Goal: Task Accomplishment & Management: Complete application form

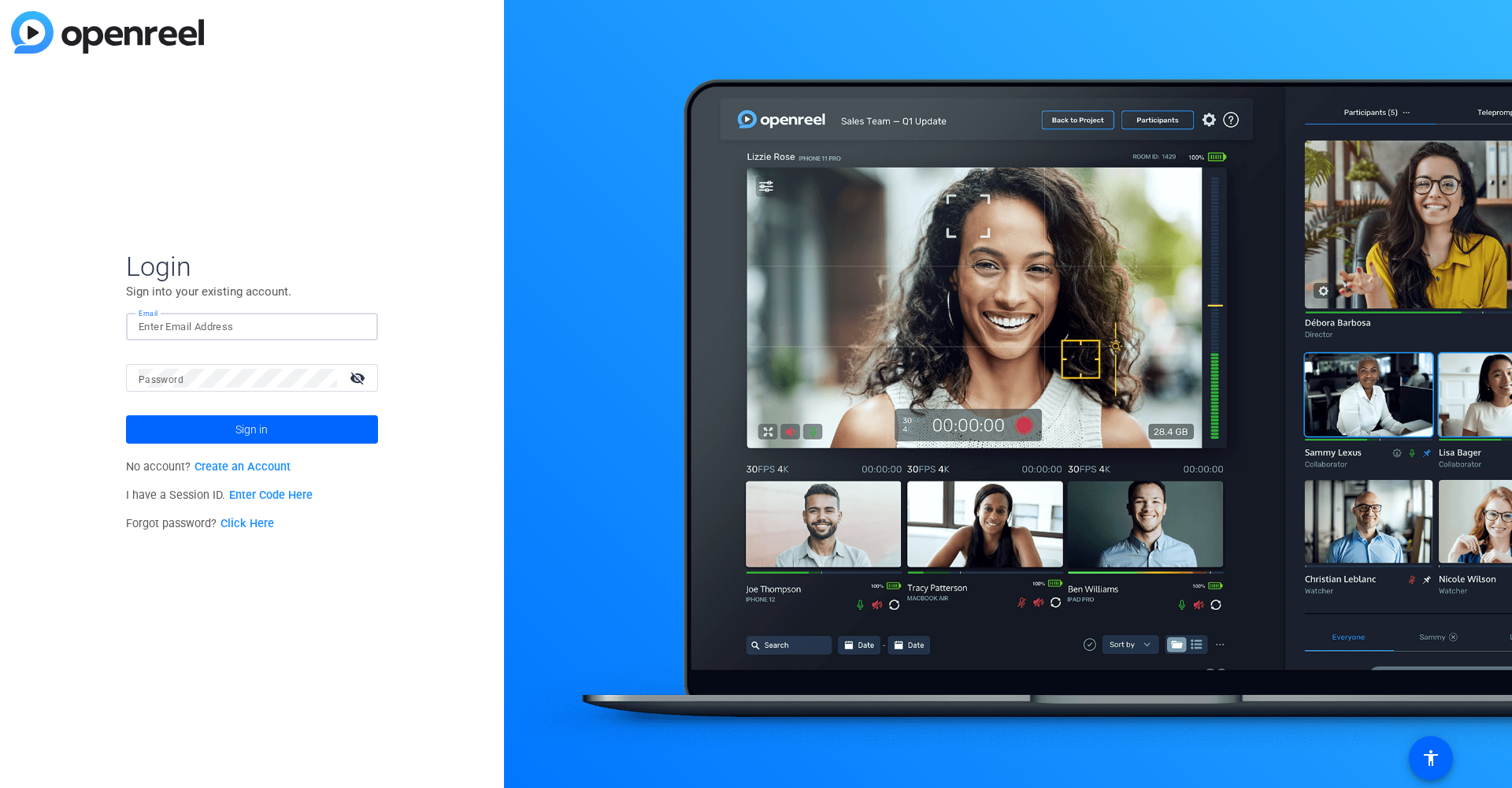
click at [283, 322] on input "Email" at bounding box center [252, 326] width 226 height 19
type input "jseno@axway.com"
click at [400, 345] on div "Login Sign into your existing account. Email jseno@axway.com Password visibilit…" at bounding box center [252, 394] width 504 height 788
click at [239, 524] on link "Click Here" at bounding box center [247, 523] width 54 height 13
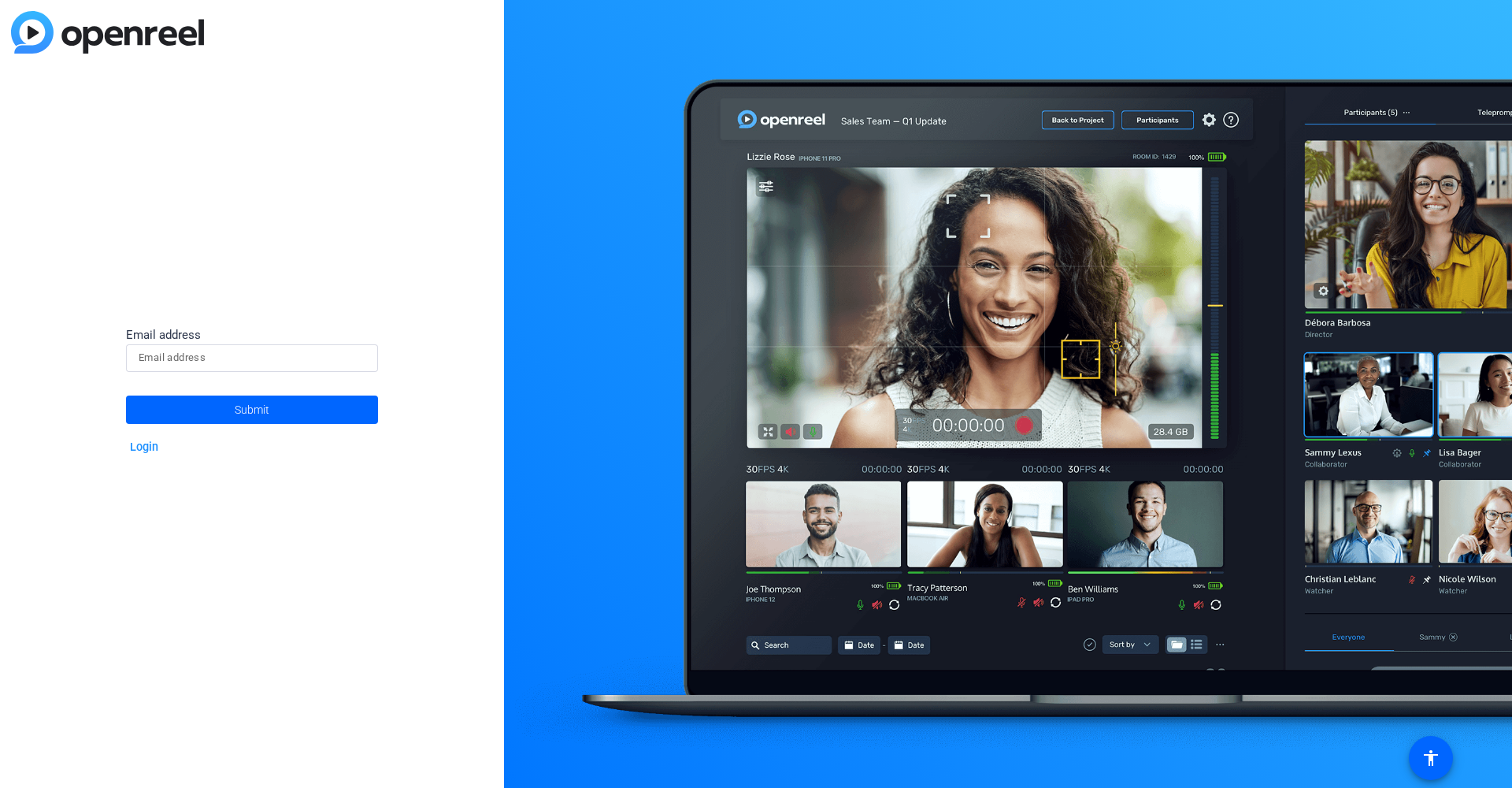
click at [200, 351] on input at bounding box center [252, 357] width 226 height 19
type input "jseno@axway.com"
click at [212, 407] on span at bounding box center [251, 409] width 252 height 38
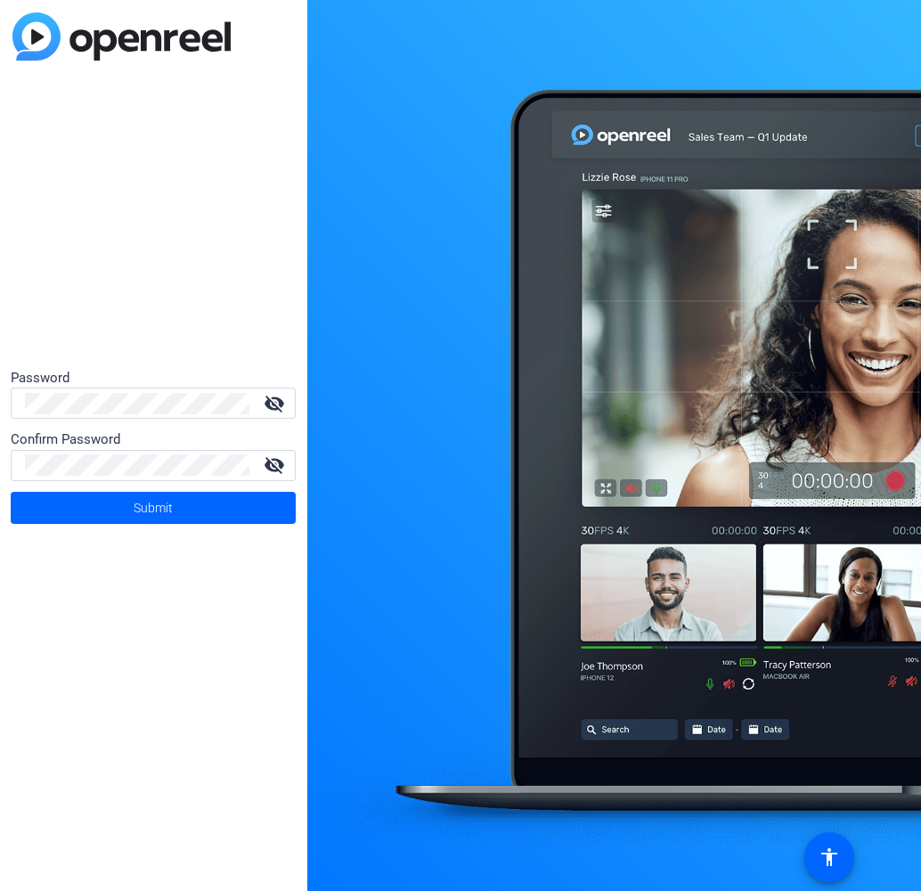
click at [64, 390] on div at bounding box center [137, 402] width 224 height 31
click at [233, 357] on div "Password visibility_off Confirm Password visibility_off Submit" at bounding box center [153, 445] width 307 height 891
click at [190, 510] on span at bounding box center [153, 507] width 285 height 43
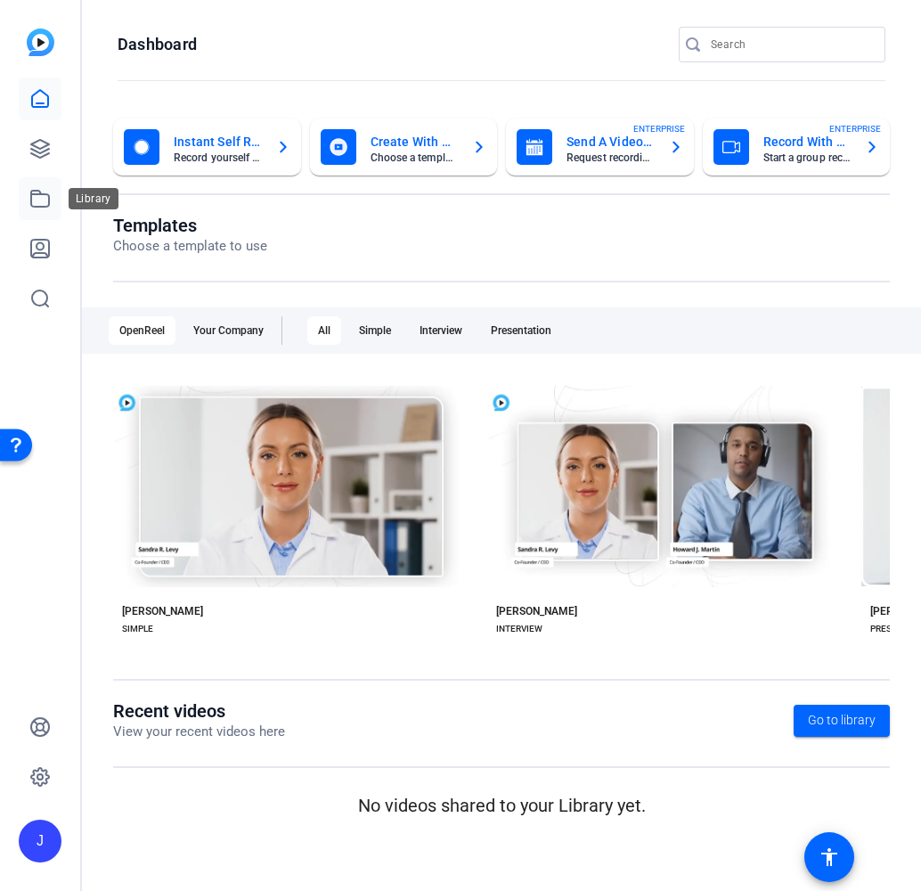
click at [34, 213] on link at bounding box center [40, 198] width 43 height 43
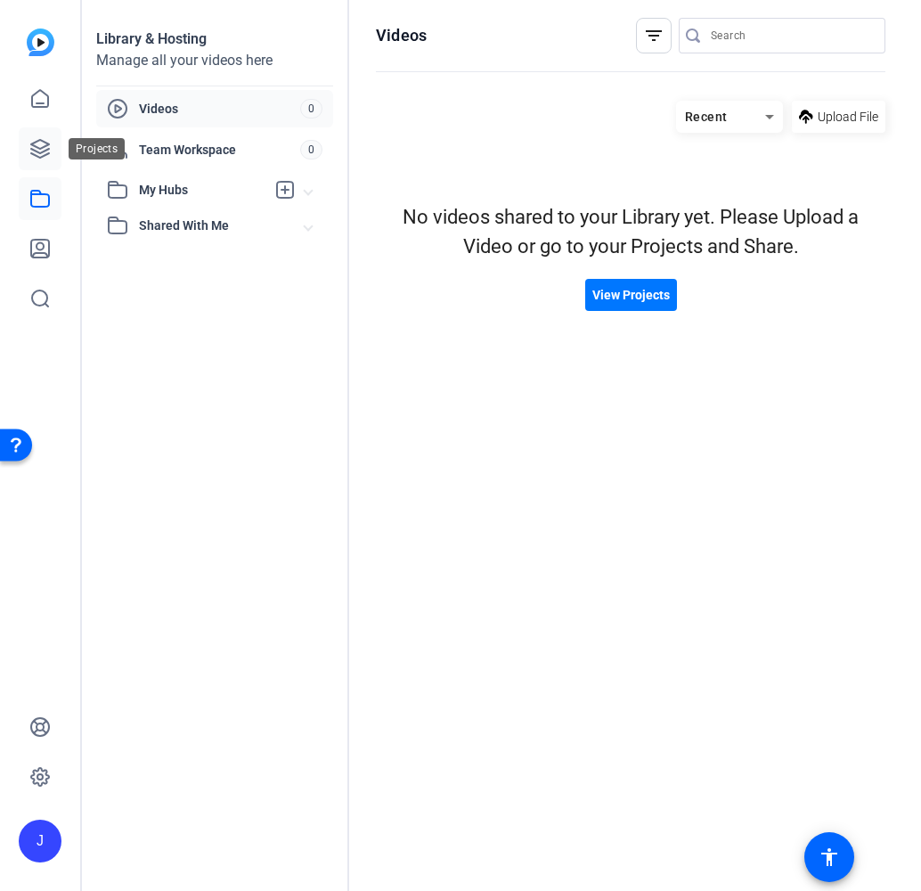
click at [37, 152] on icon at bounding box center [40, 149] width 18 height 18
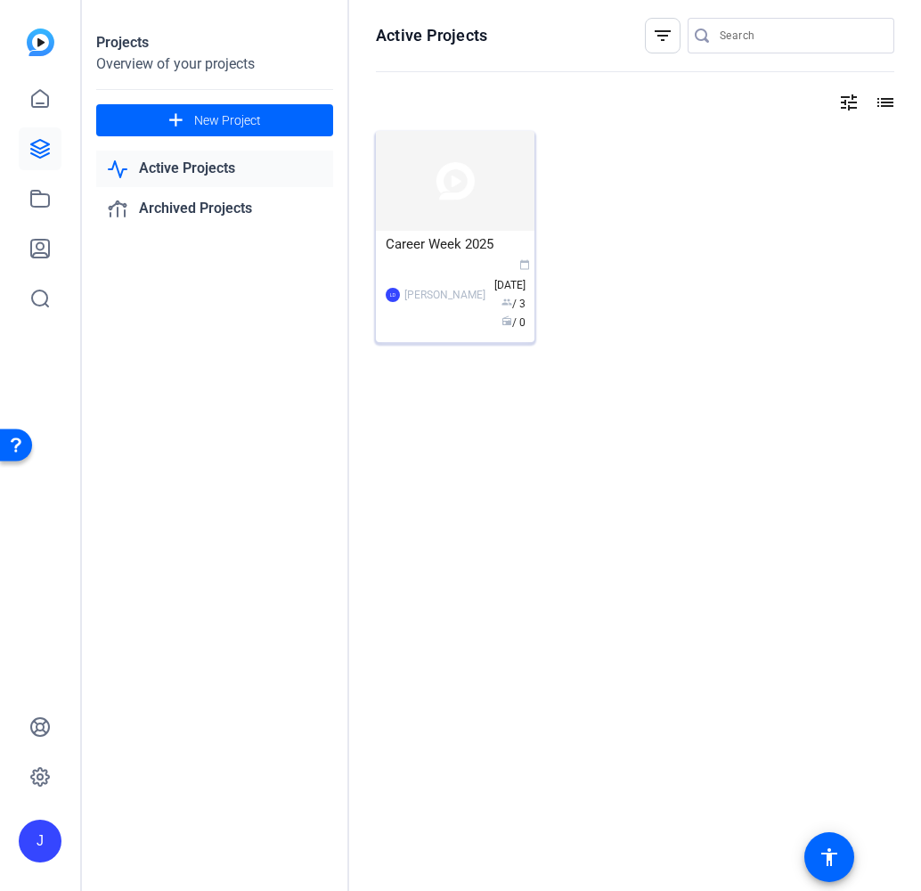
click at [432, 240] on div "Career Week 2025" at bounding box center [455, 244] width 139 height 27
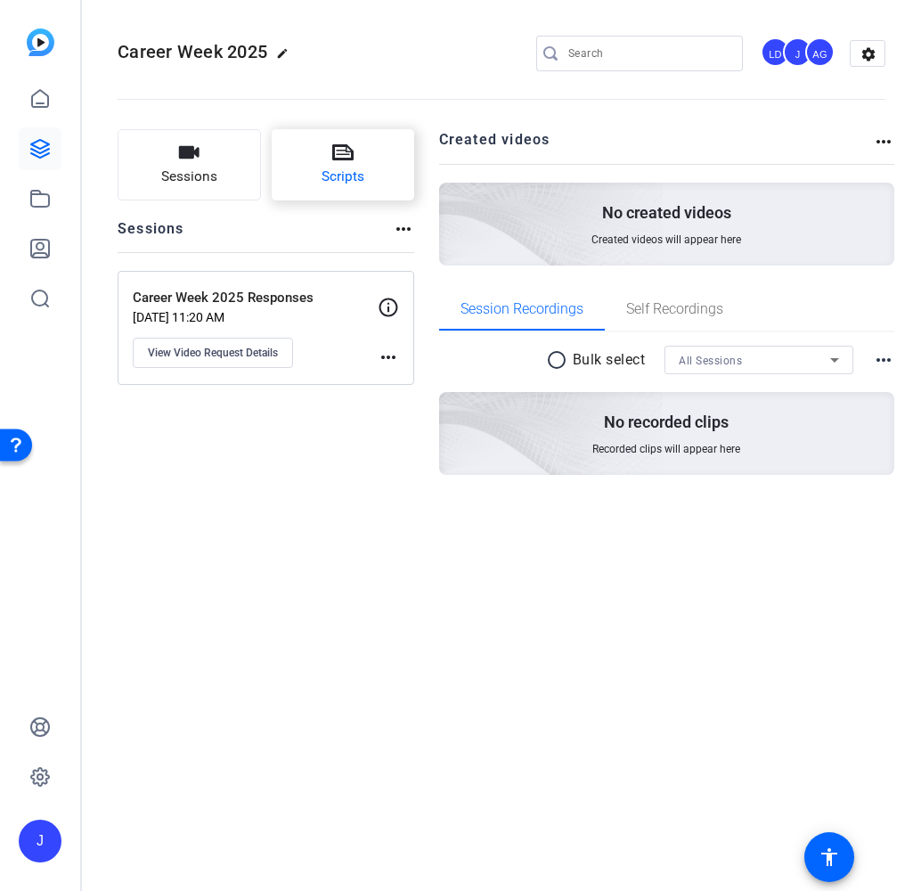
click at [362, 184] on span "Scripts" at bounding box center [343, 177] width 43 height 20
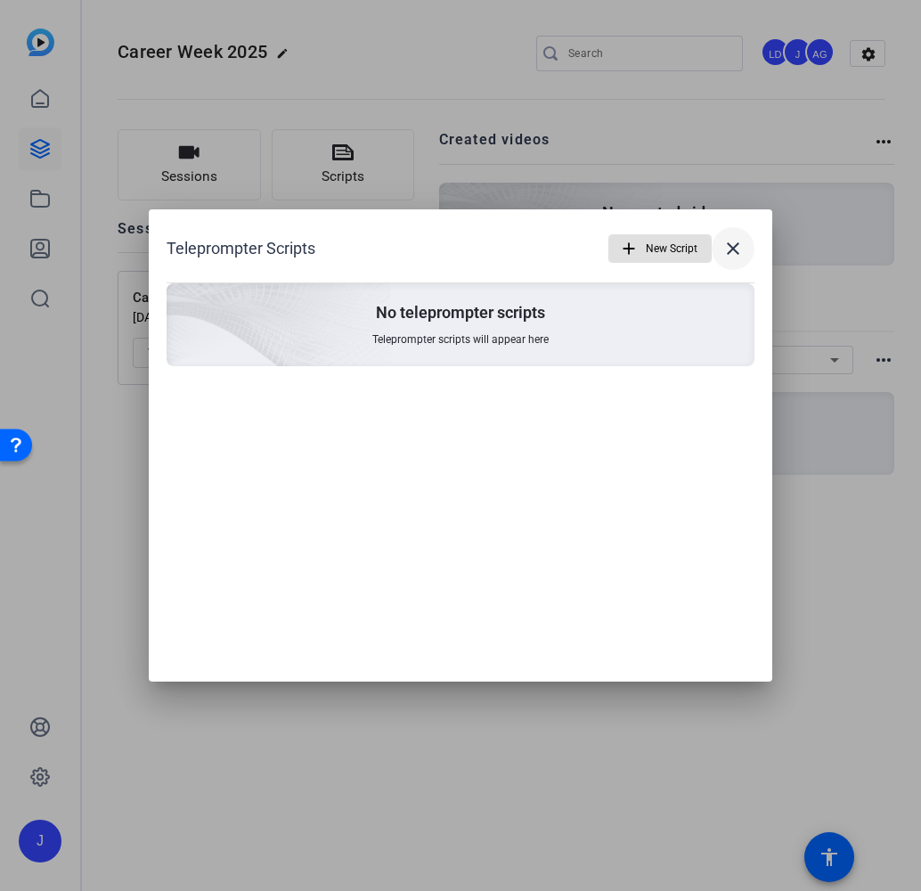
click at [730, 248] on mat-icon "close" at bounding box center [732, 248] width 21 height 21
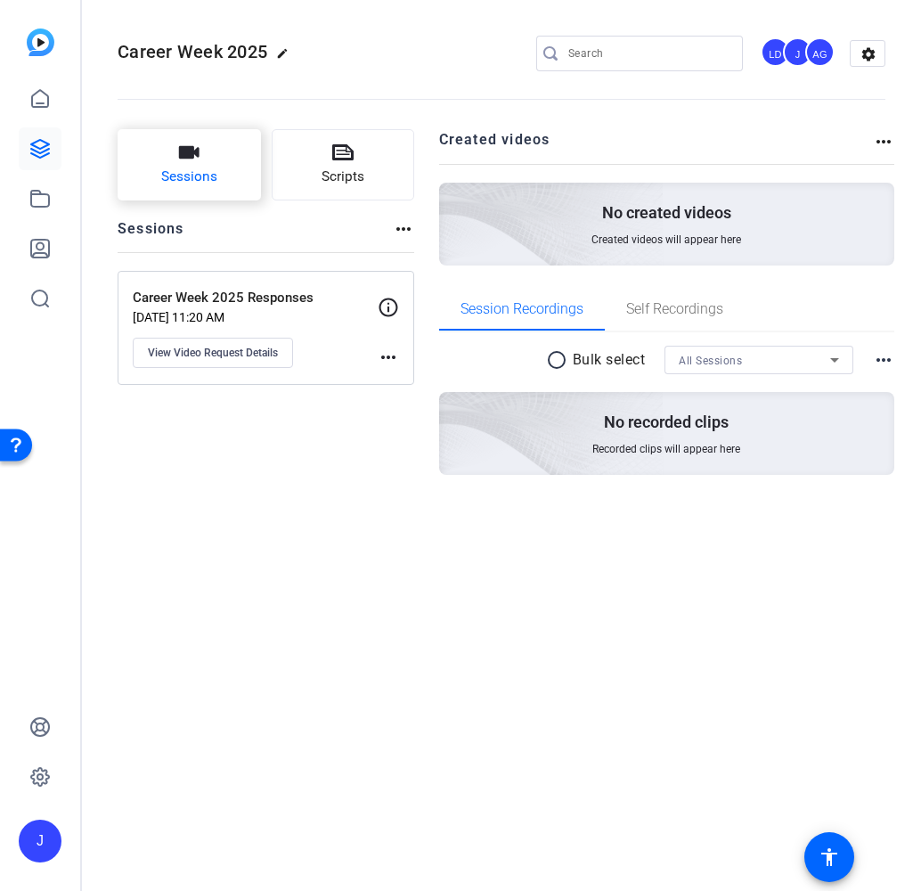
click at [187, 172] on span "Sessions" at bounding box center [189, 177] width 56 height 20
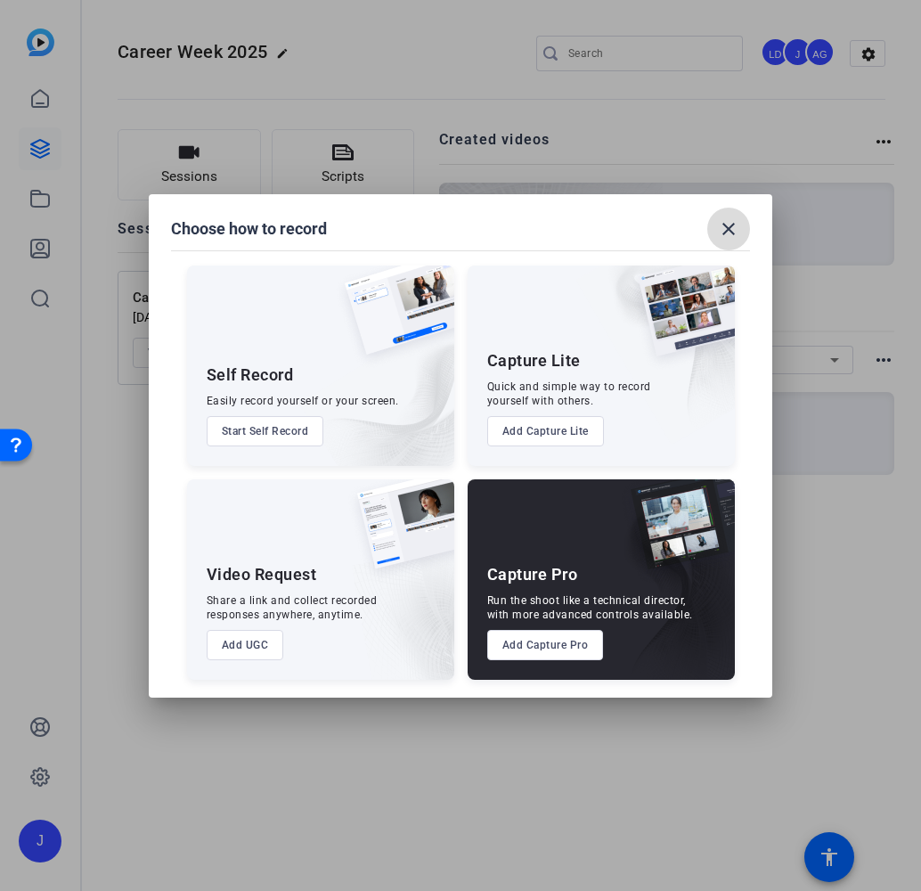
click at [737, 231] on mat-icon "close" at bounding box center [728, 228] width 21 height 21
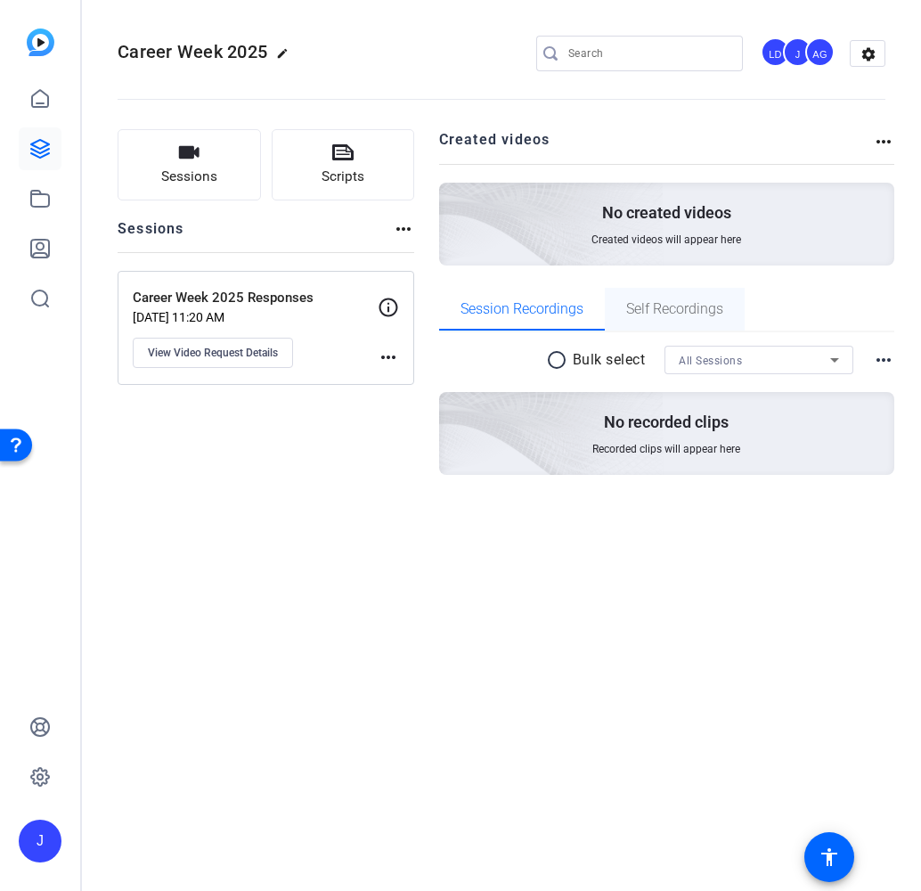
click at [667, 319] on span "Self Recordings" at bounding box center [674, 309] width 97 height 43
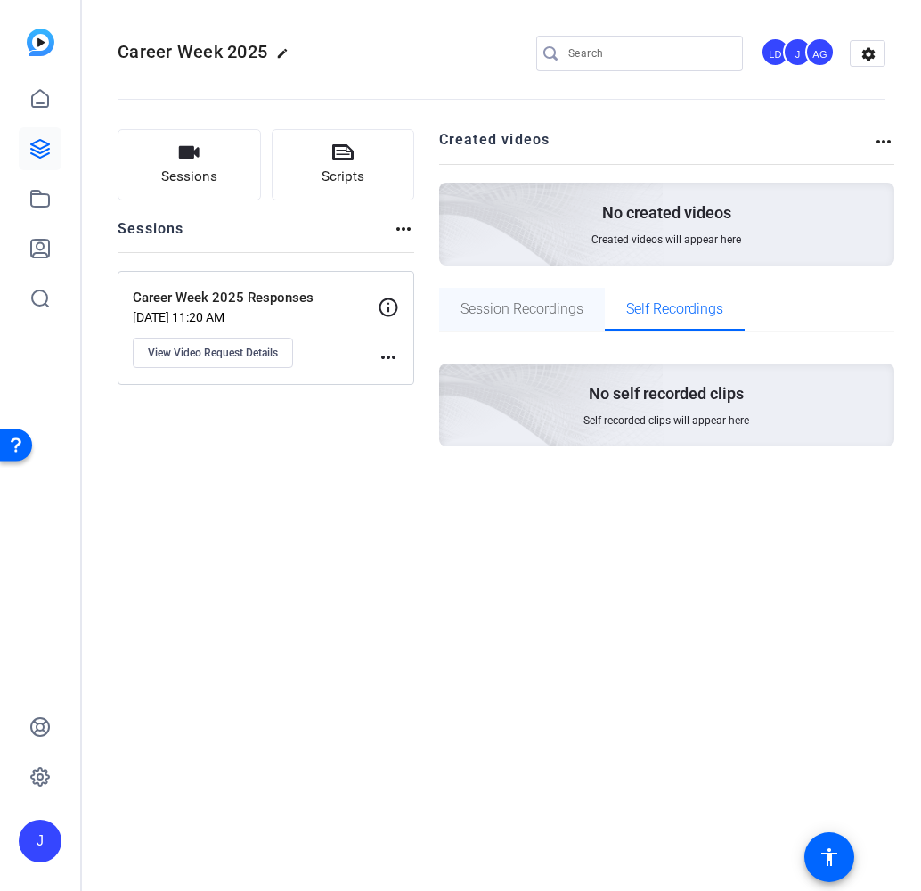
click at [484, 320] on span "Session Recordings" at bounding box center [521, 309] width 123 height 43
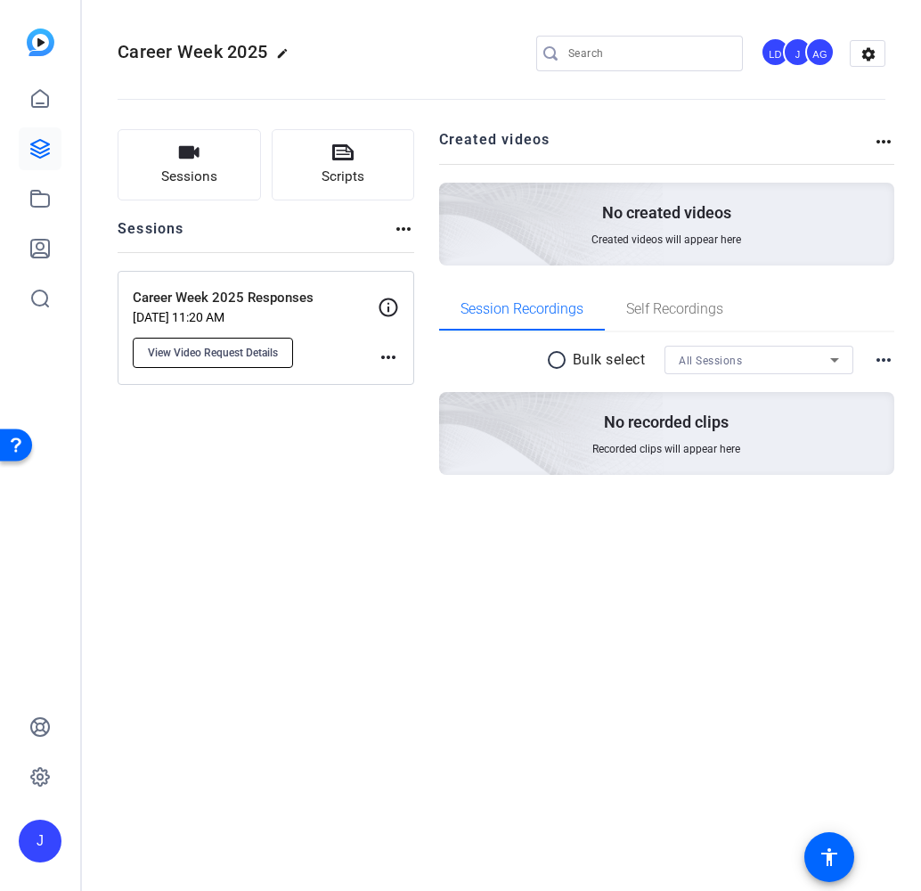
click at [238, 353] on span "View Video Request Details" at bounding box center [213, 353] width 130 height 14
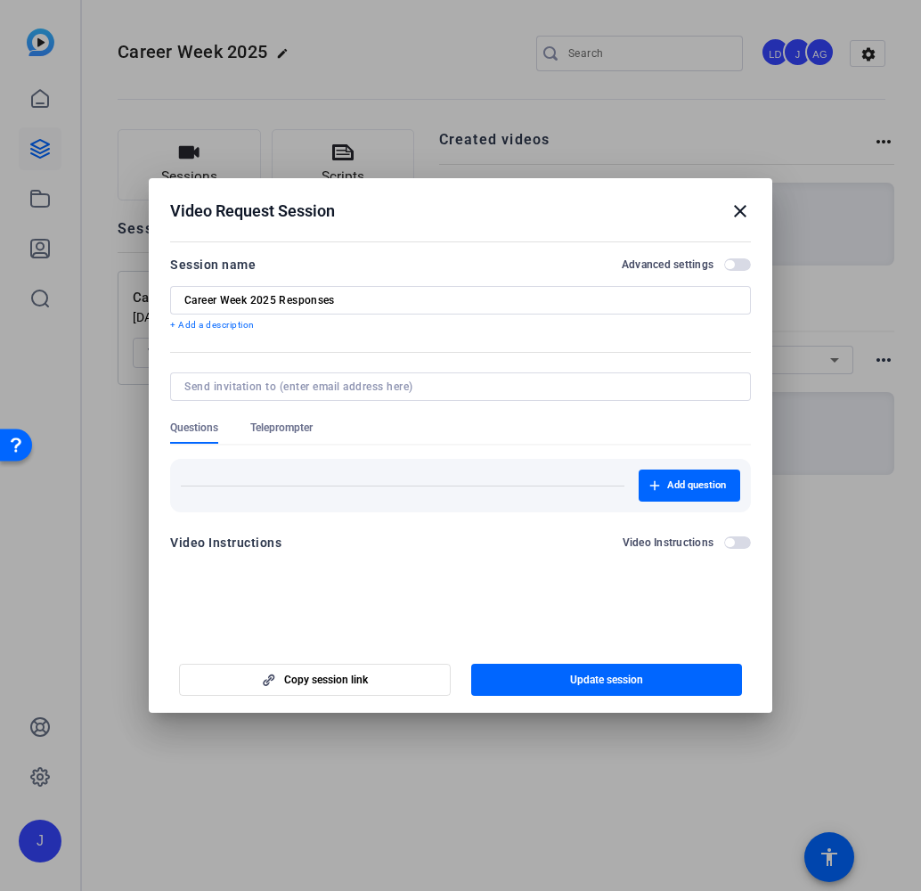
click at [735, 541] on span "button" at bounding box center [737, 542] width 27 height 12
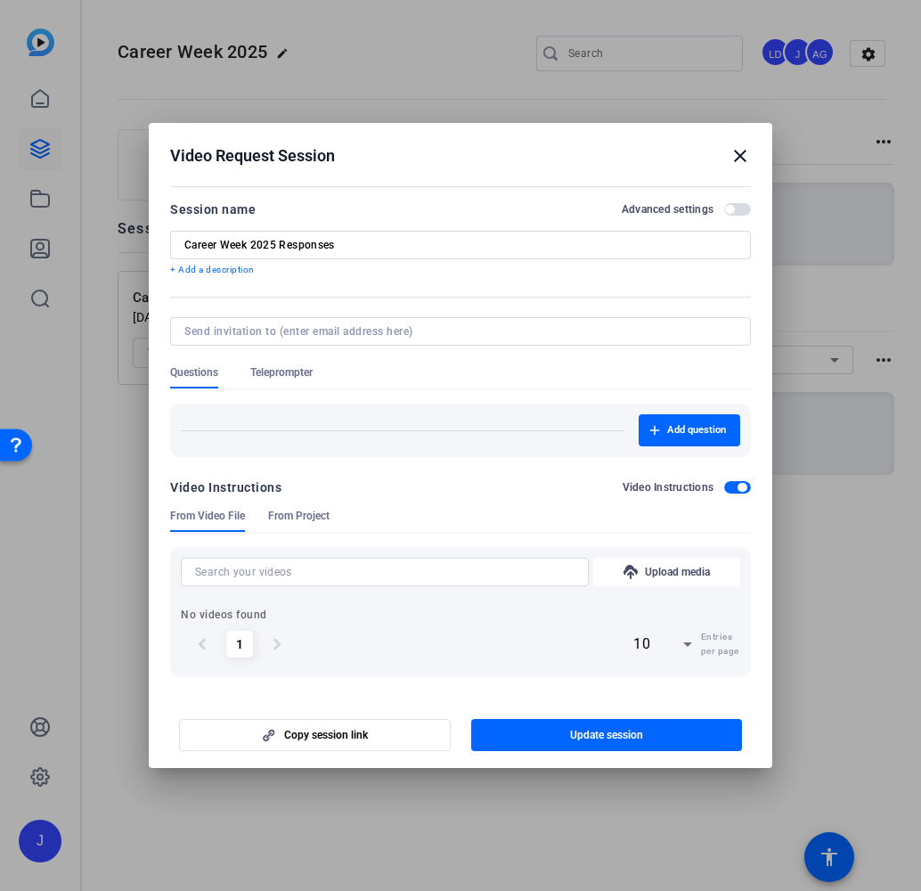
click at [731, 488] on span "button" at bounding box center [737, 487] width 27 height 12
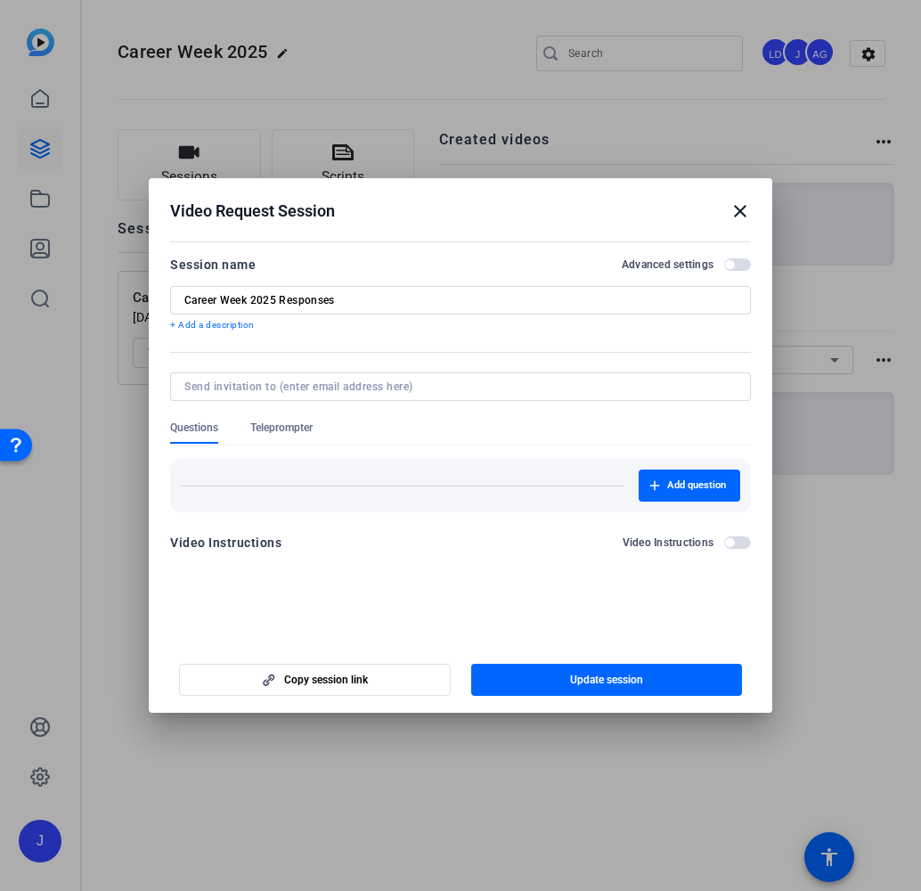
click at [287, 428] on span "Teleprompter" at bounding box center [281, 427] width 62 height 14
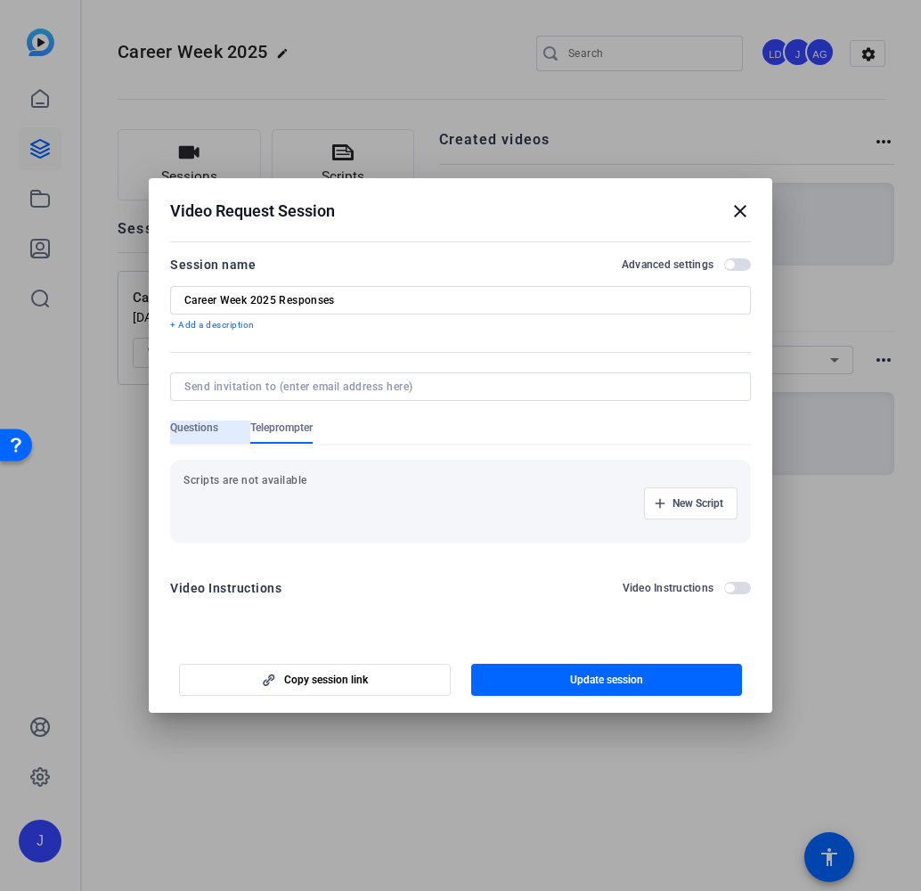
click at [191, 427] on span "Questions" at bounding box center [194, 427] width 48 height 14
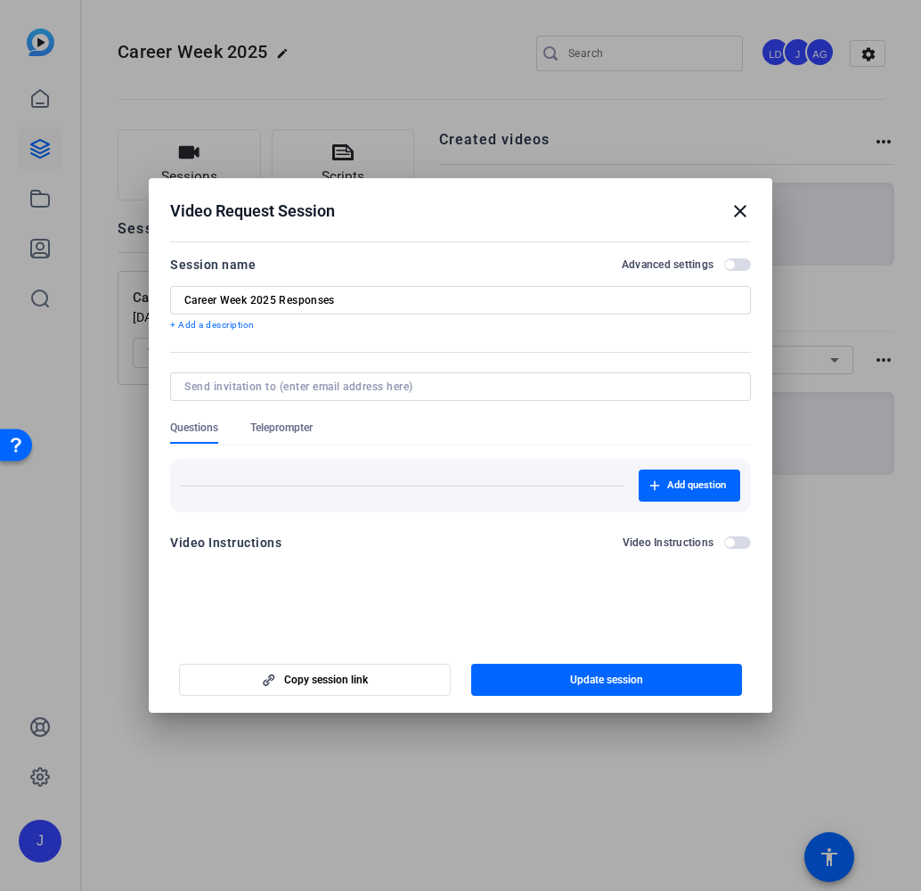
click at [744, 211] on mat-icon "close" at bounding box center [739, 210] width 21 height 21
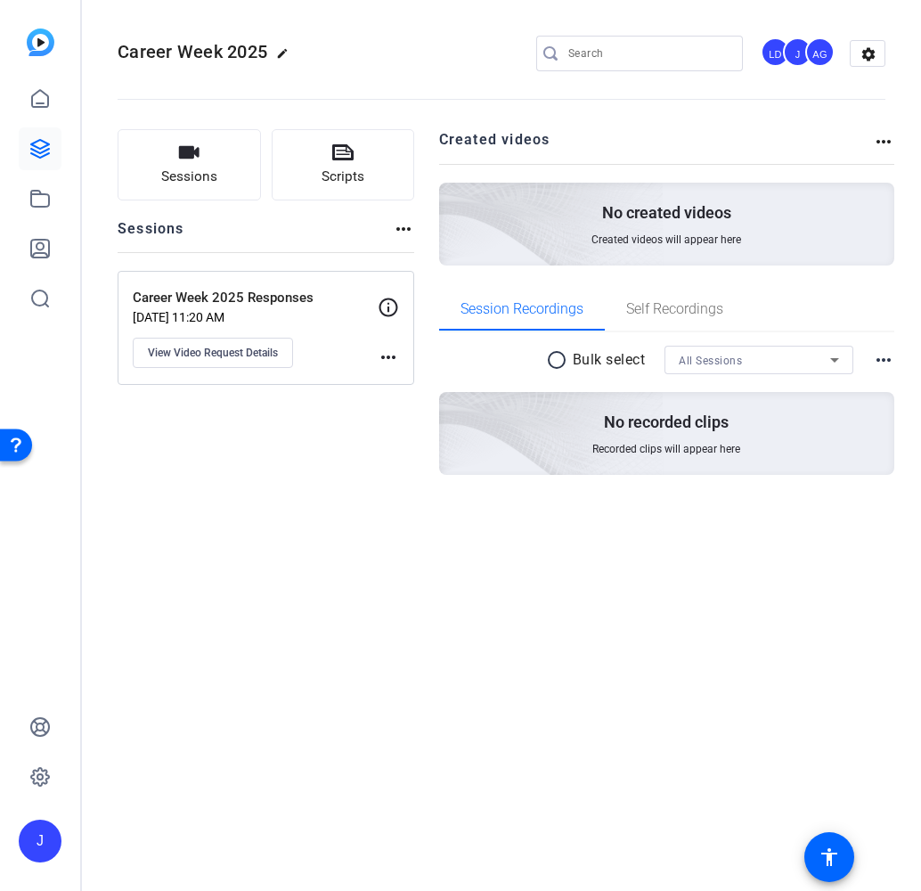
click at [394, 356] on mat-icon "more_horiz" at bounding box center [388, 356] width 21 height 21
click at [199, 349] on div at bounding box center [460, 445] width 921 height 891
click at [188, 354] on span "View Video Request Details" at bounding box center [213, 353] width 130 height 14
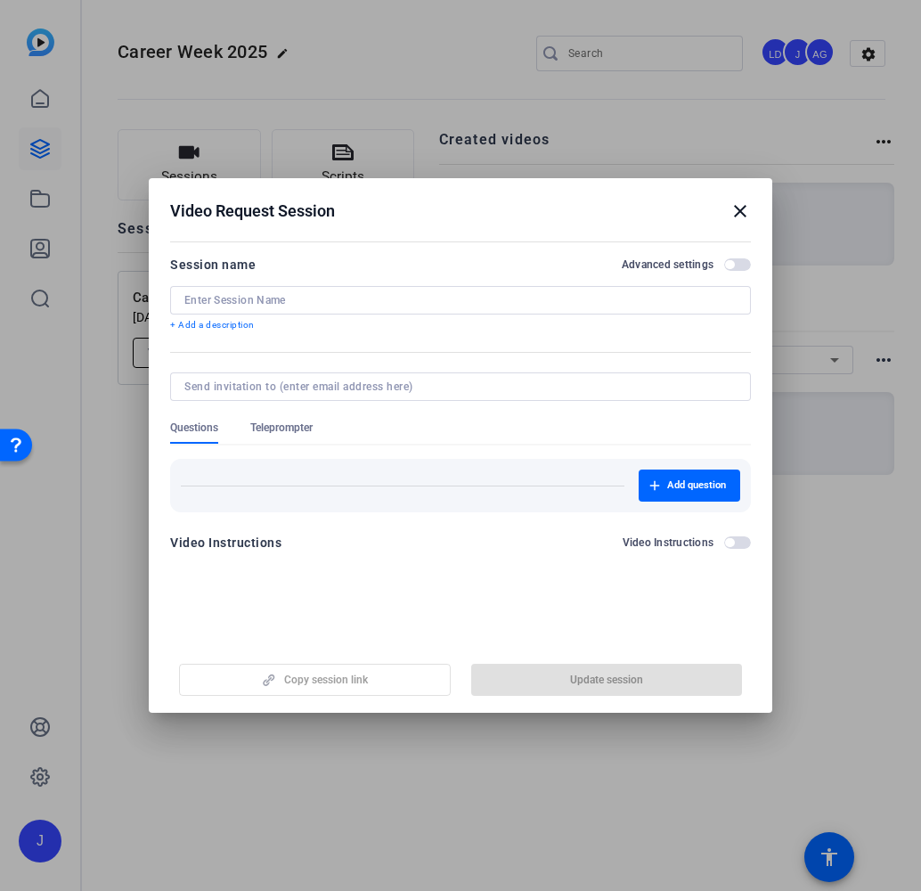
type input "Career Week 2025 Responses"
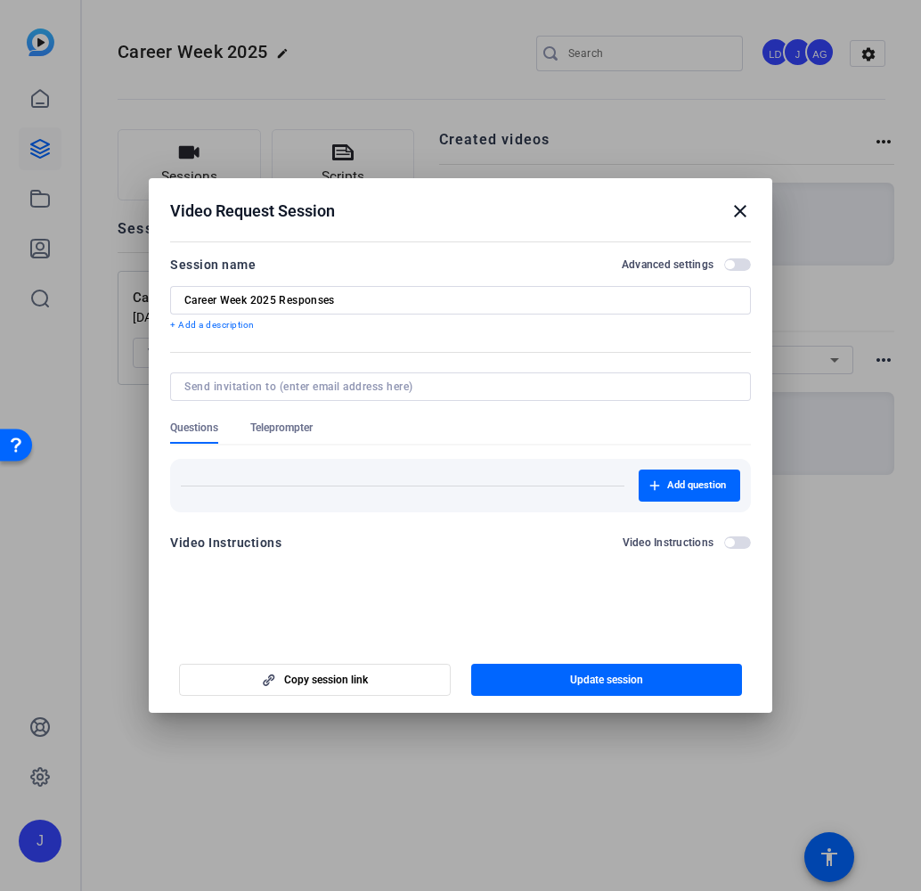
click at [224, 325] on p "+ Add a description" at bounding box center [460, 325] width 581 height 14
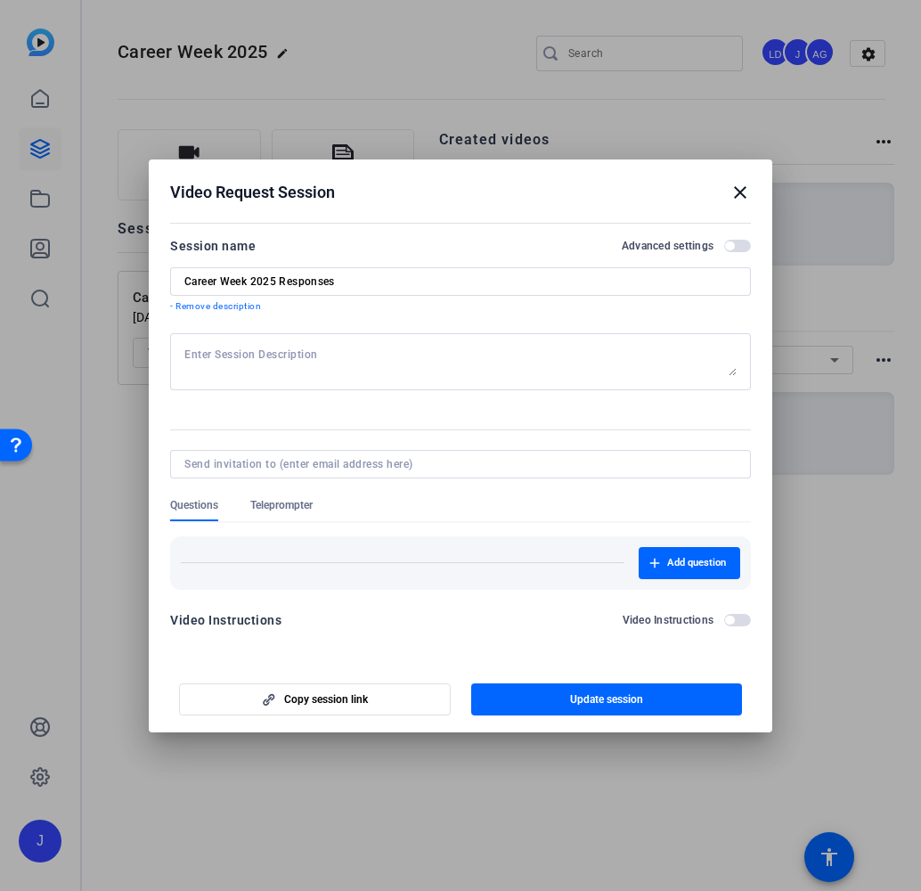
click at [387, 359] on textarea at bounding box center [460, 361] width 552 height 28
paste textarea "Instructions & tips! Keep your recordings concise as the video will be 1 minute…"
type textarea "Instructions & tips! Keep your recordings concise as the video will be 1 minute…"
click at [704, 567] on span "Add question" at bounding box center [696, 563] width 59 height 14
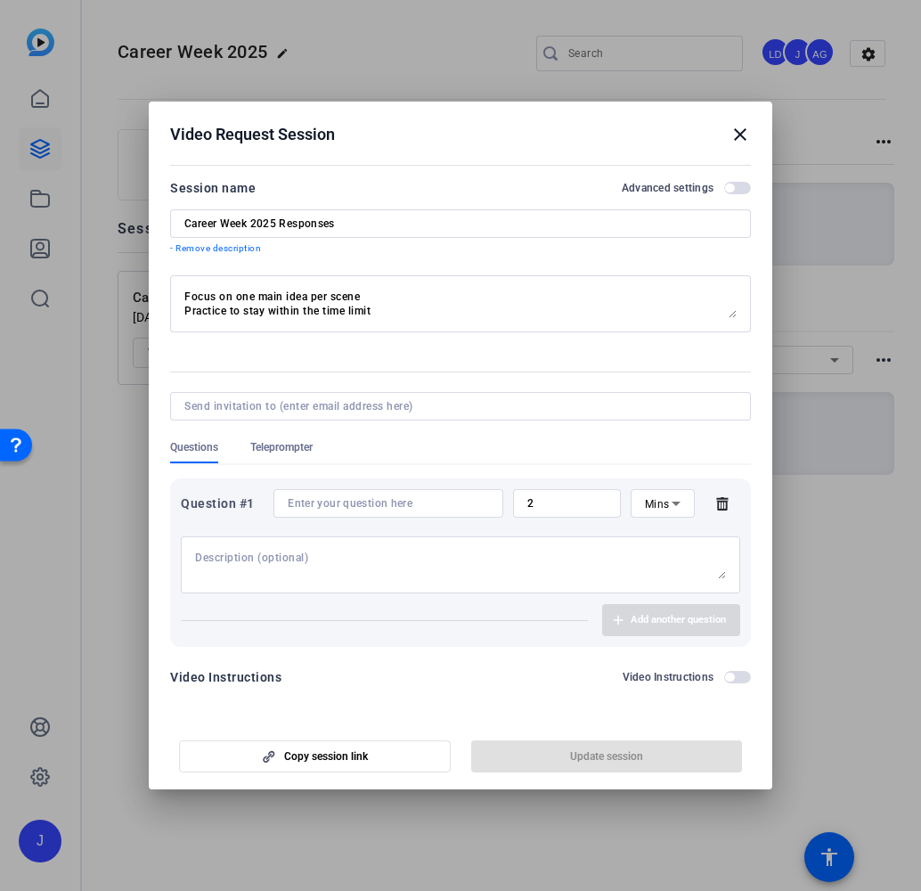
click at [427, 498] on input at bounding box center [388, 503] width 201 height 14
paste input "Employee introduction – 10 seconds"
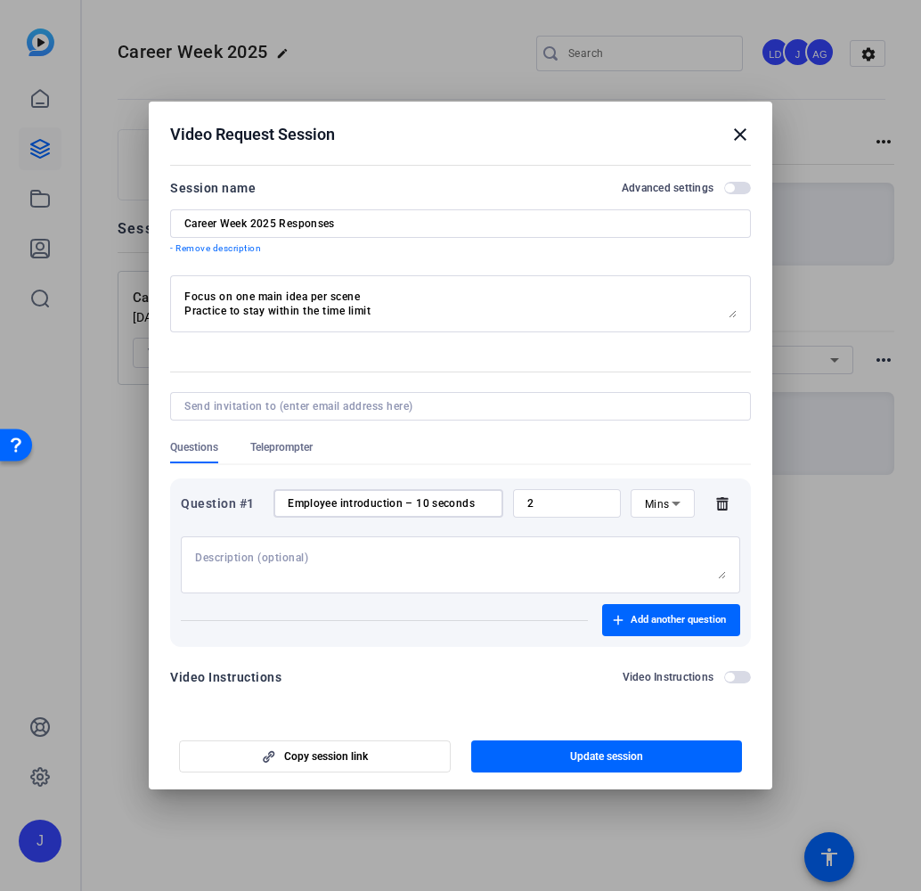
type input "Employee introduction – 10 seconds"
click at [664, 503] on span "Mins" at bounding box center [657, 504] width 25 height 12
click at [663, 544] on span "Sec" at bounding box center [654, 538] width 18 height 21
drag, startPoint x: 585, startPoint y: 493, endPoint x: 571, endPoint y: 493, distance: 14.2
click at [582, 493] on div "2" at bounding box center [566, 503] width 79 height 28
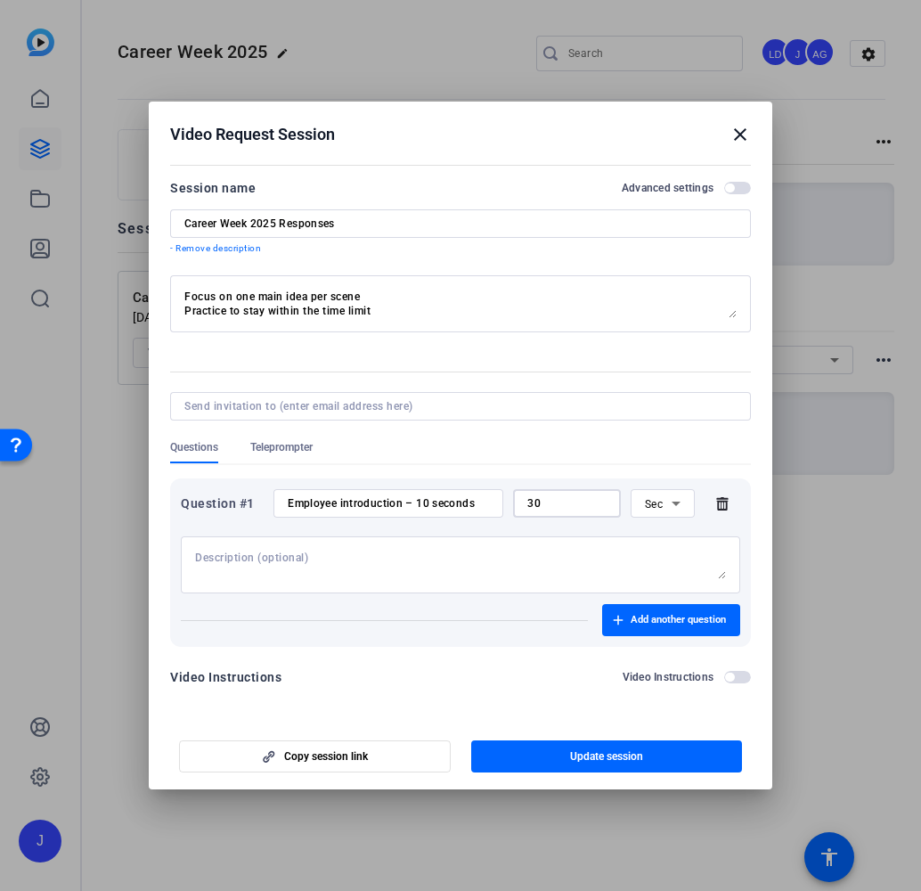
type input "30"
click at [521, 550] on textarea at bounding box center [460, 564] width 531 height 28
paste textarea "Introduce yourself e.g. “Hi, I am [NAME], a [ROLE] at [74 SW/ Axway / SBS] in […"
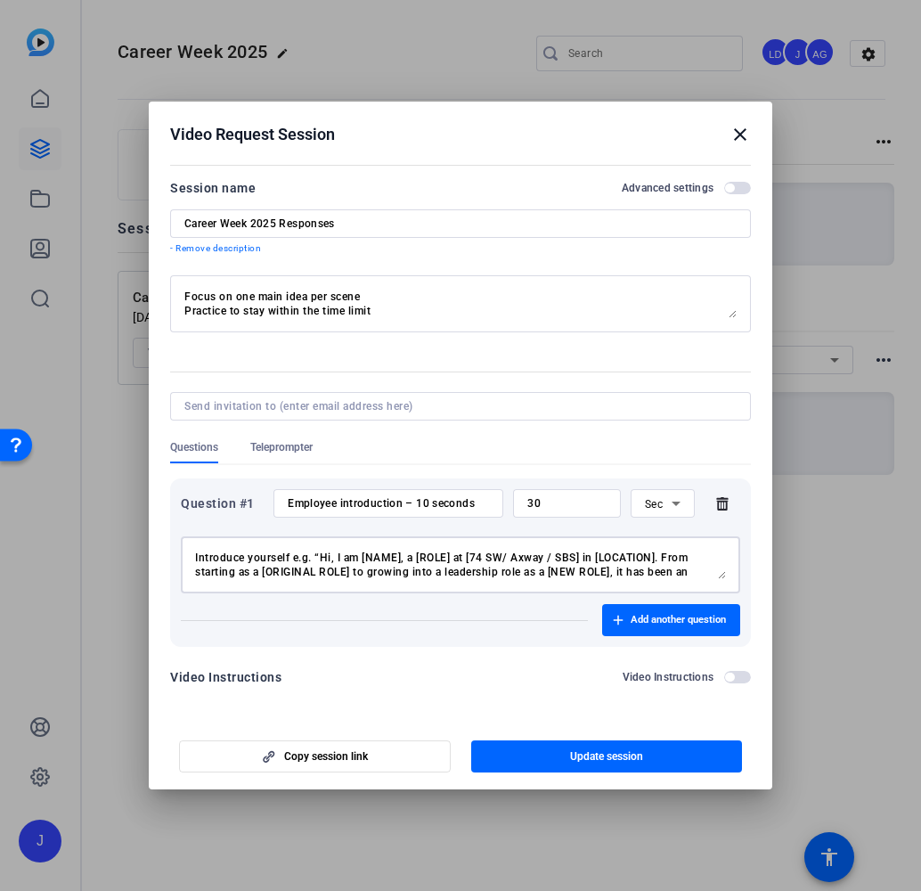
type textarea "Introduce yourself e.g. “Hi, I am [NAME], a [ROLE] at [74 SW/ Axway / SBS] in […"
click at [531, 507] on input "30" at bounding box center [566, 503] width 79 height 14
type input "20"
click at [674, 623] on span "Add another question" at bounding box center [678, 620] width 95 height 14
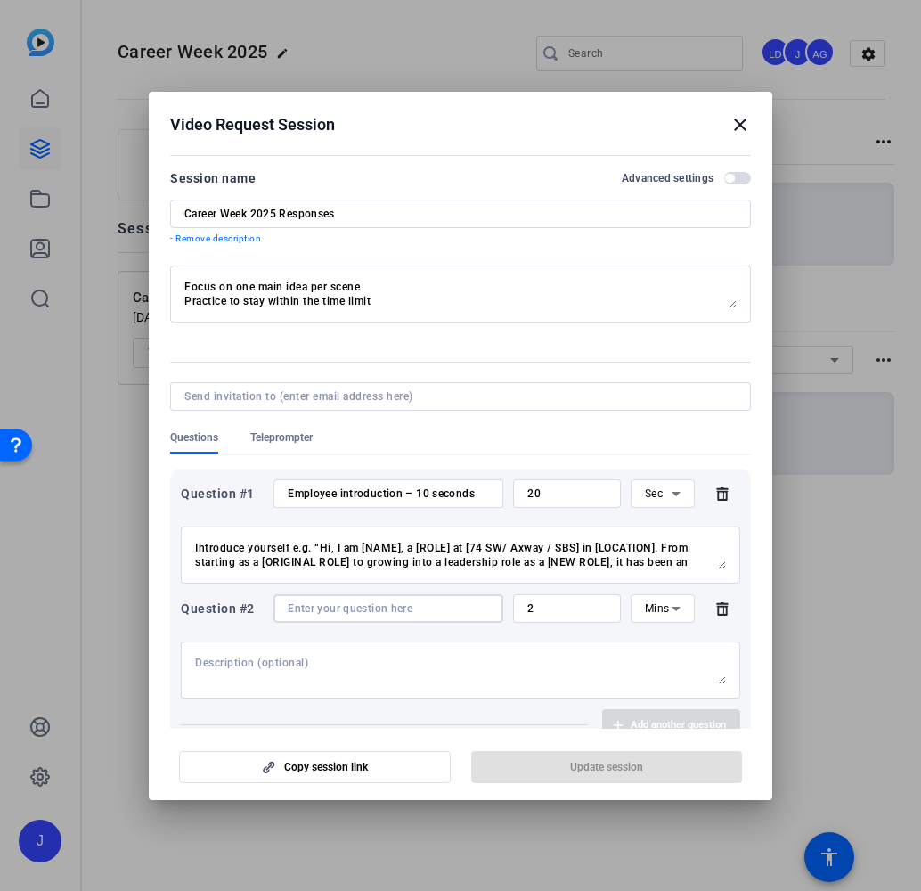
click at [420, 606] on input at bounding box center [388, 608] width 201 height 14
paste input "Motivation – 10 seconds"
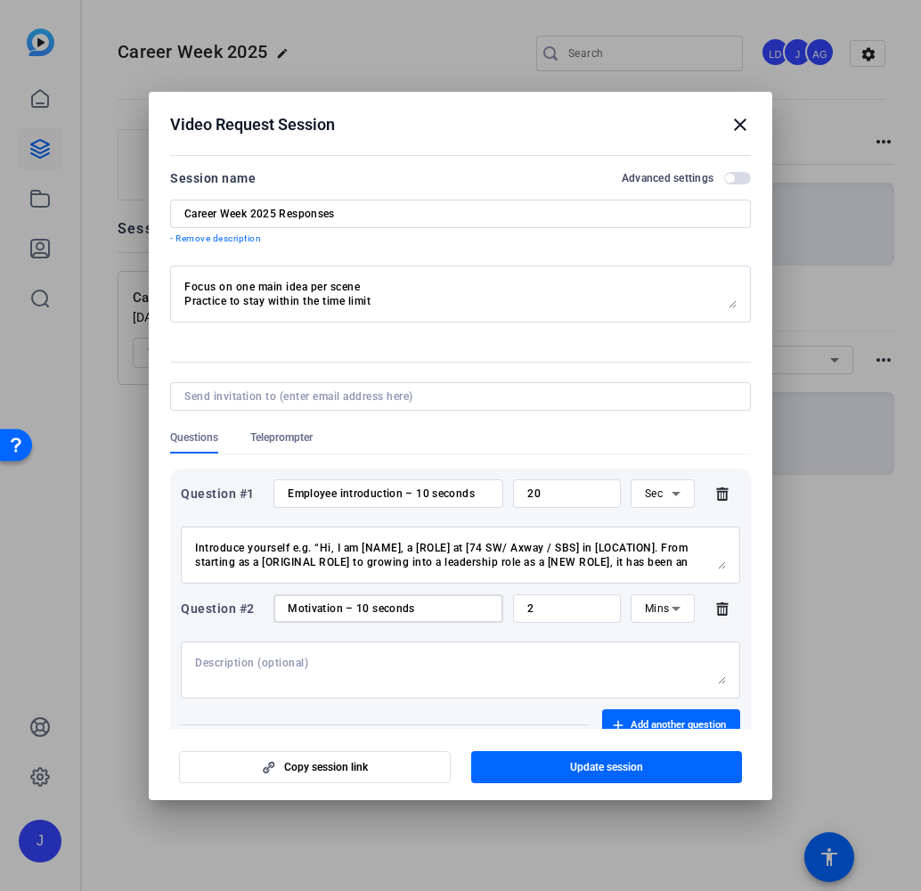
type input "Motivation – 10 seconds"
click at [672, 605] on icon at bounding box center [675, 608] width 21 height 21
click at [666, 636] on mat-option "Sec" at bounding box center [663, 644] width 64 height 28
click at [604, 606] on input "2" at bounding box center [566, 608] width 79 height 14
type input "10"
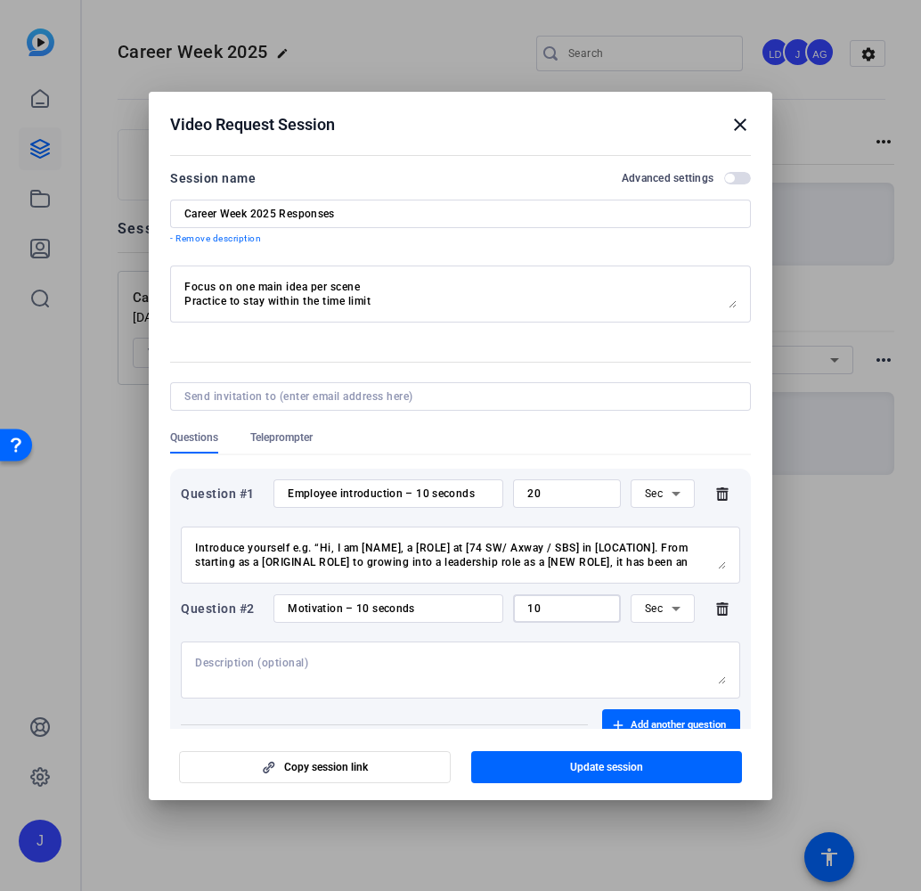
click at [427, 673] on textarea at bounding box center [460, 669] width 531 height 28
paste textarea "What inspired you to take on bigger challenges, develop your skills and lead ot…"
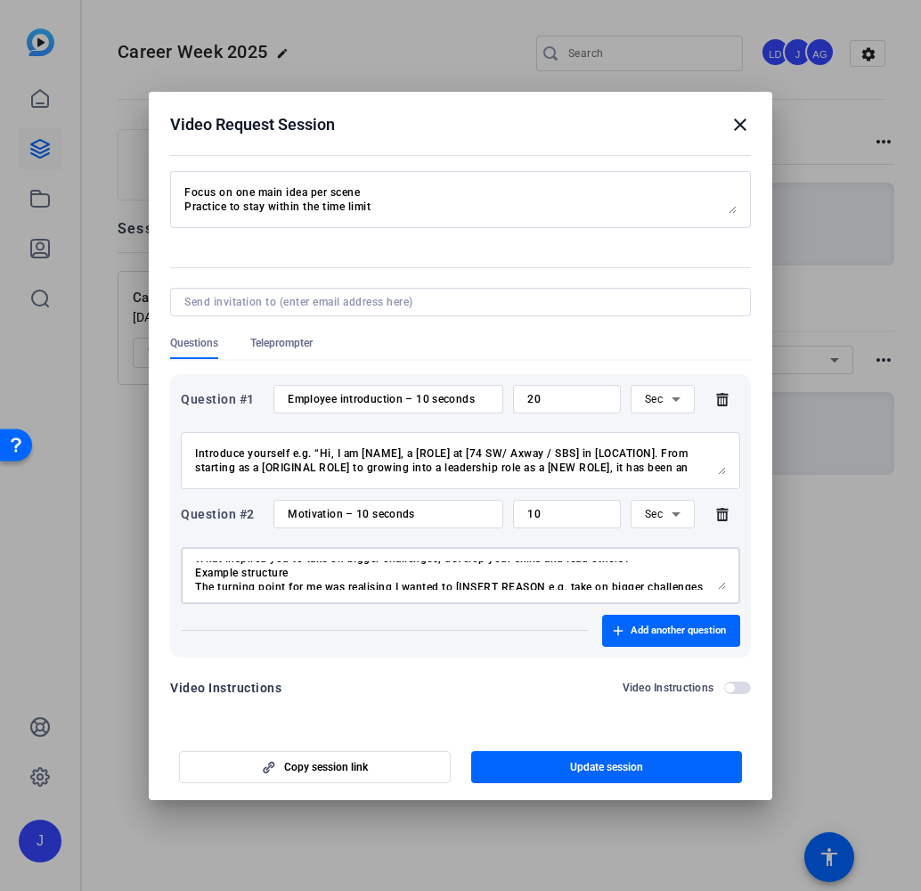
scroll to position [12, 0]
click at [420, 580] on textarea "What inspired you to take on bigger challenges, develop your skills and lead ot…" at bounding box center [460, 575] width 531 height 28
click at [416, 566] on textarea "What inspired you to take on bigger challenges, develop your skills and lead ot…" at bounding box center [460, 575] width 531 height 28
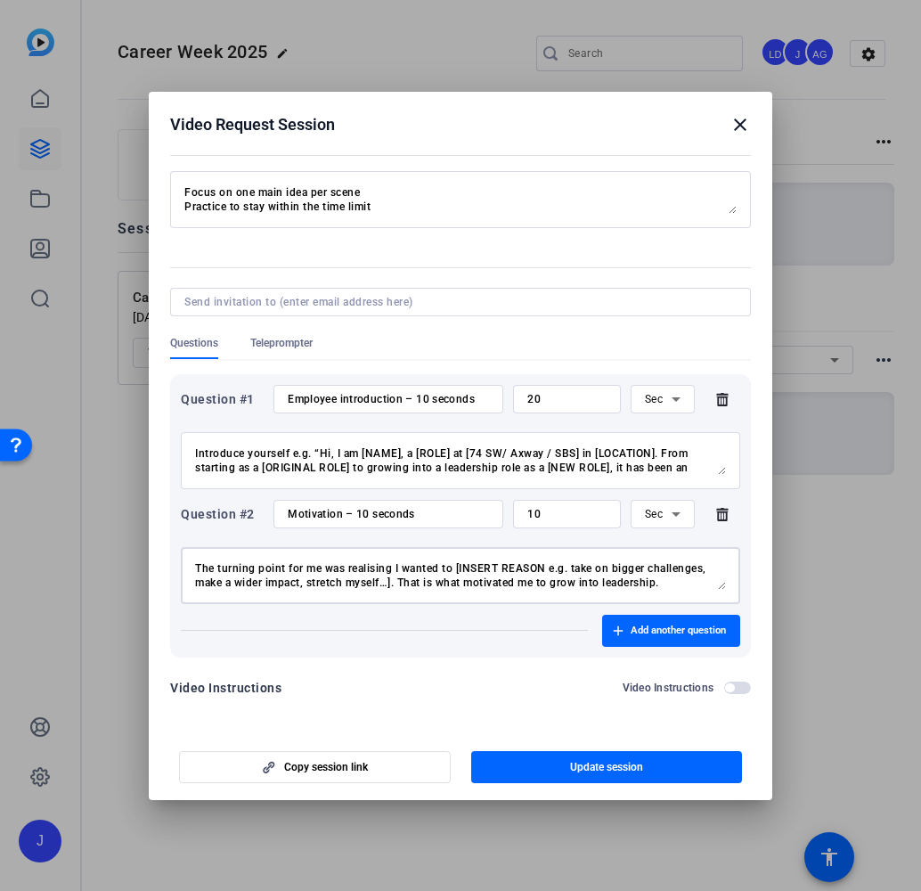
scroll to position [28, 0]
type textarea "What inspired you to take on bigger challenges, develop your skills and lead ot…"
click at [691, 632] on span "Add another question" at bounding box center [678, 630] width 95 height 14
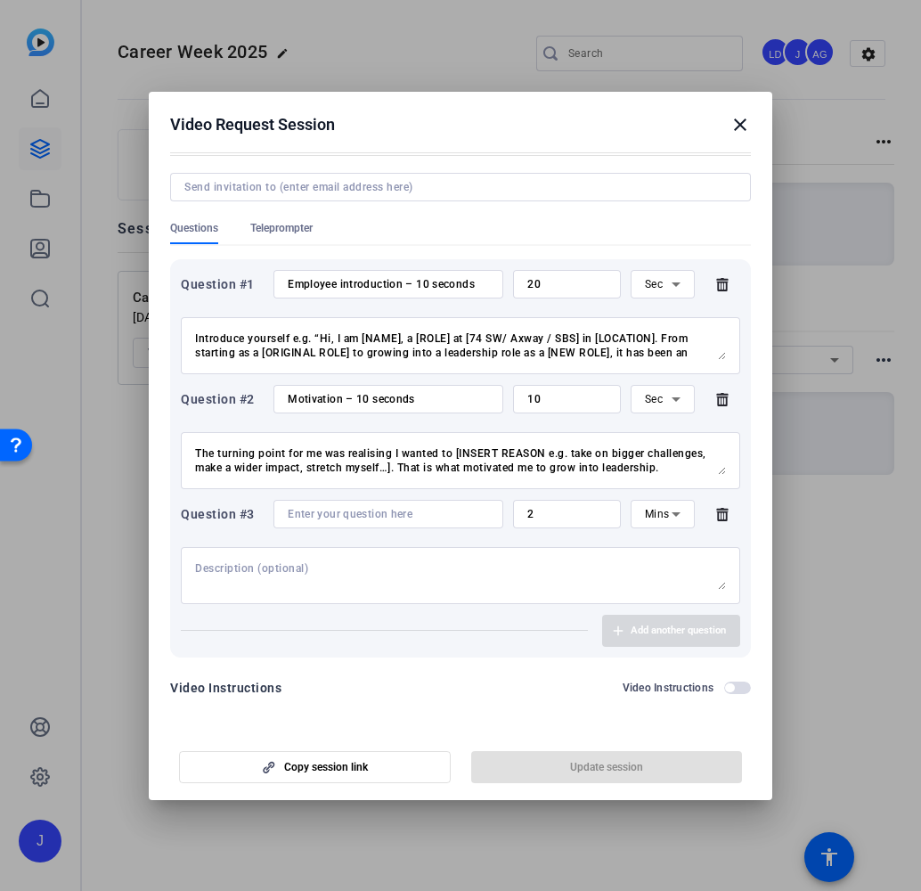
scroll to position [209, 0]
click at [403, 508] on input at bounding box center [388, 514] width 201 height 14
paste input "Initiative / action – 10 seconds"
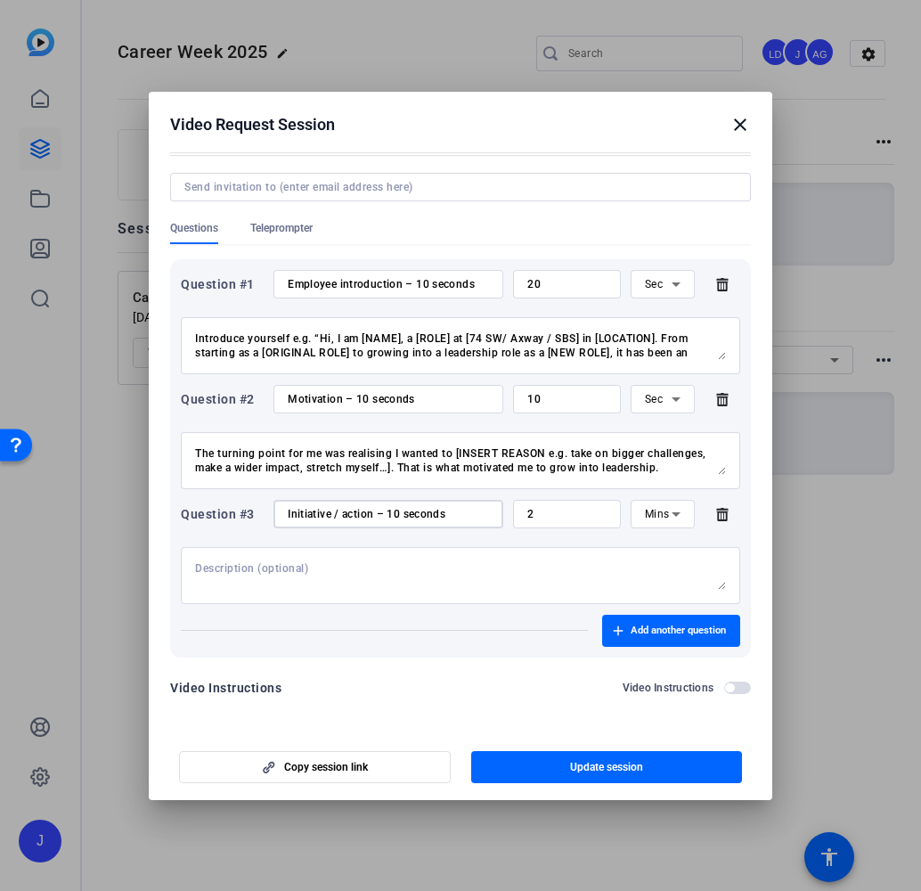
type input "Initiative / action – 10 seconds"
click at [538, 401] on input "10" at bounding box center [566, 399] width 79 height 14
type input "20"
click at [565, 517] on input "2" at bounding box center [566, 514] width 79 height 14
type input "20"
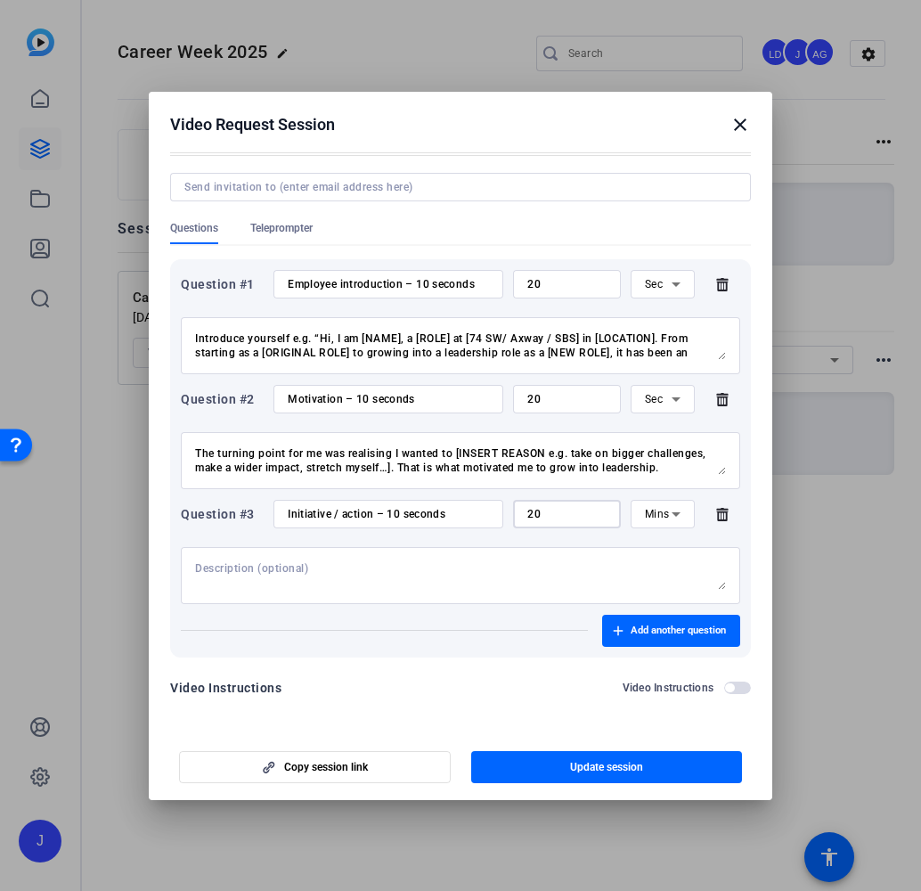
click at [664, 518] on span "Mins" at bounding box center [657, 514] width 25 height 12
click at [661, 549] on span "Sec" at bounding box center [654, 549] width 18 height 21
click at [355, 556] on div at bounding box center [460, 575] width 531 height 57
click at [354, 563] on textarea at bounding box center [460, 575] width 531 height 28
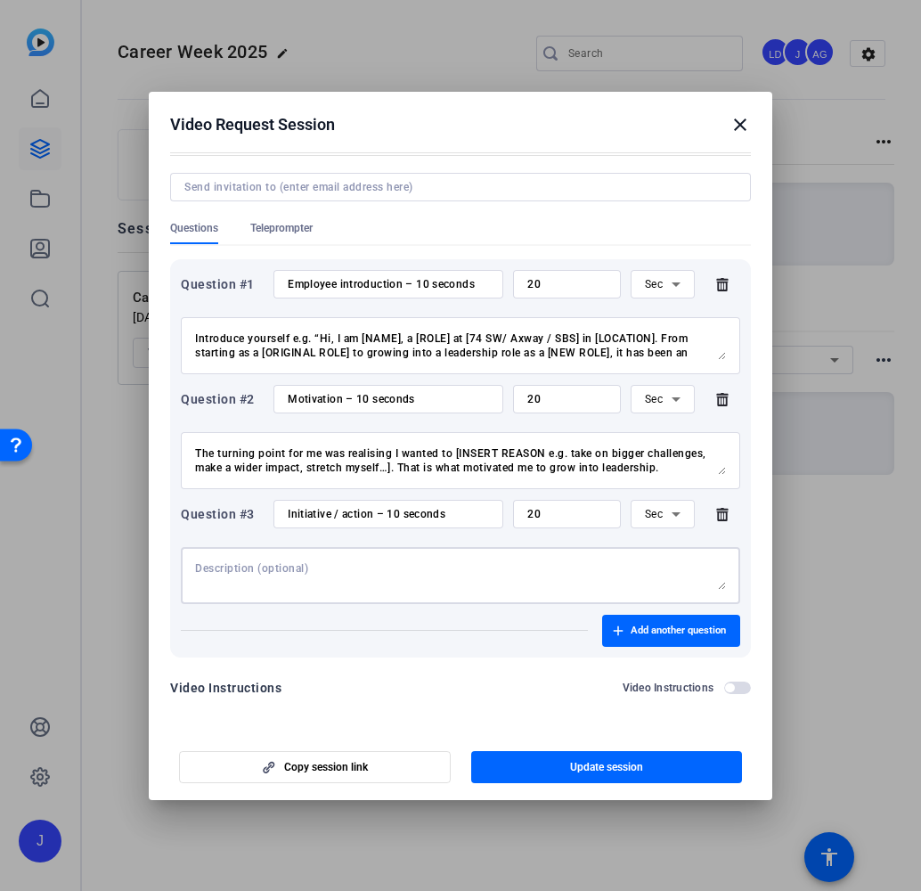
paste textarea "What projects, experiences, or responsibilities helped you grow into leadership…"
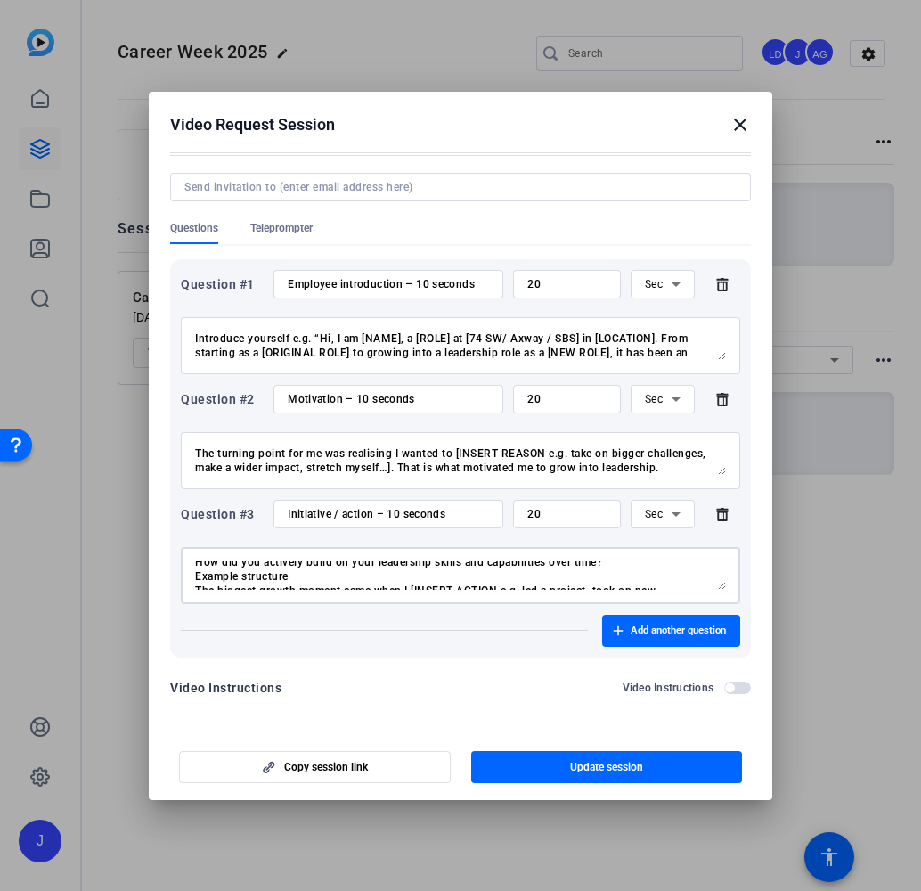
scroll to position [22, 0]
click at [296, 572] on textarea "What projects, experiences, or responsibilities helped you grow into leadership…" at bounding box center [460, 575] width 531 height 28
type textarea "What projects, experiences, or responsibilities helped you grow into leadership…"
click at [680, 627] on span "Add another question" at bounding box center [678, 630] width 95 height 14
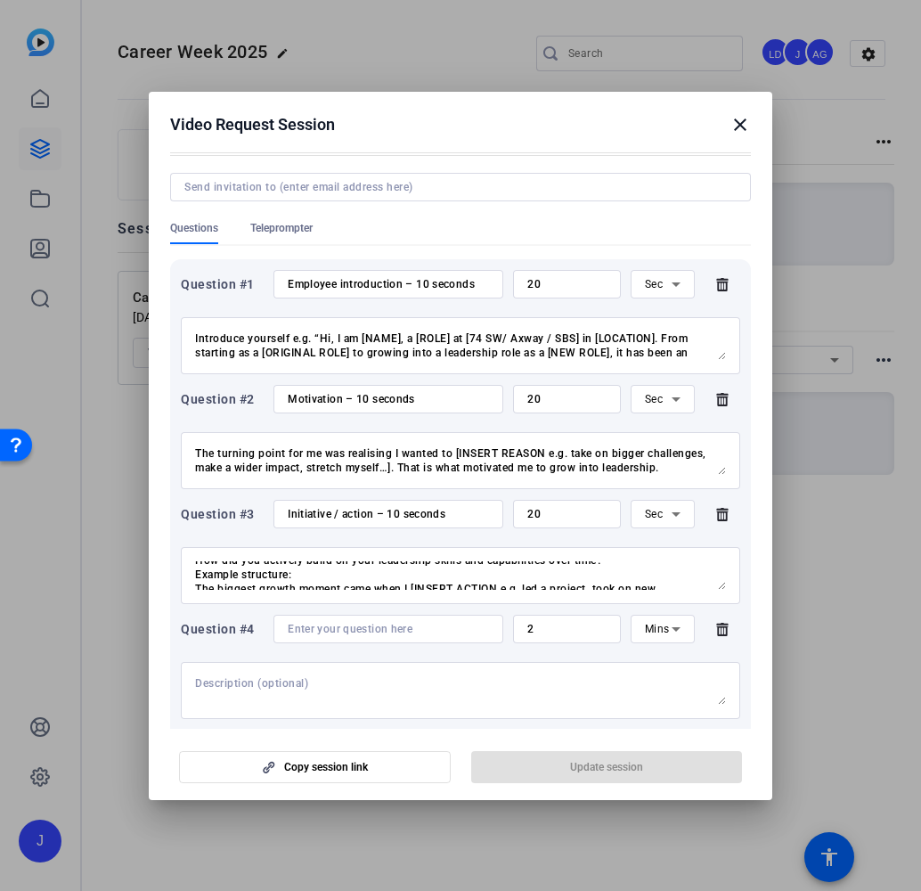
click at [338, 626] on input at bounding box center [388, 629] width 201 height 14
paste input "Resources / support – 10 seconds"
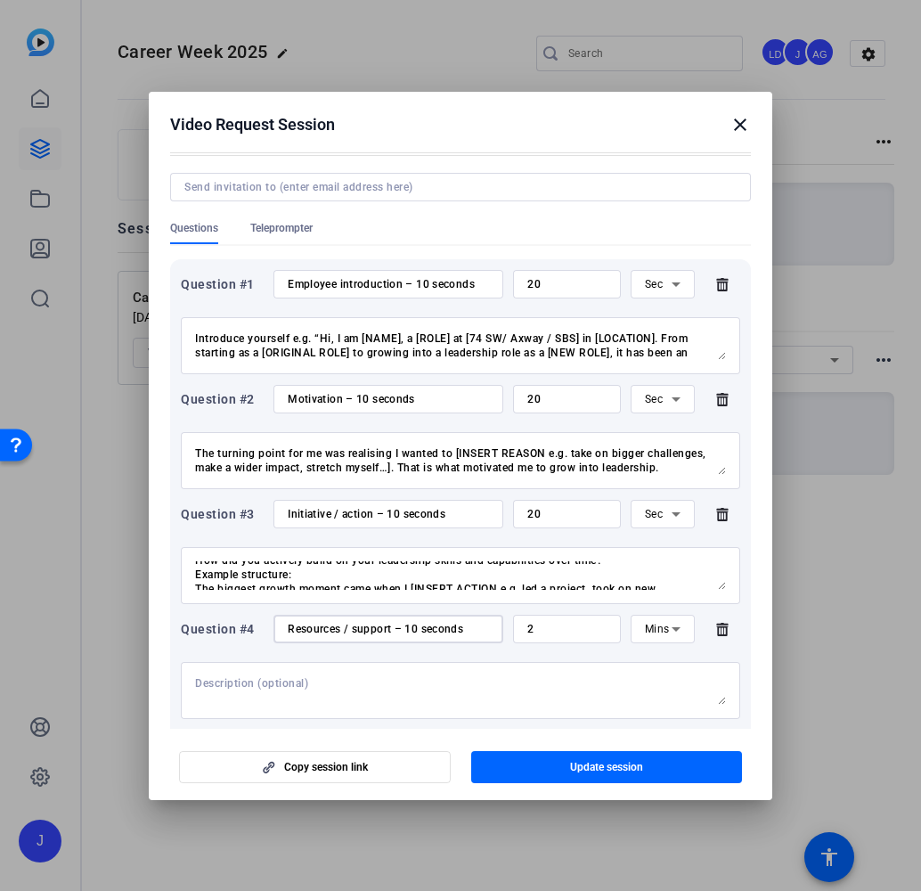
type input "Resources / support – 10 seconds"
click at [554, 634] on input "2" at bounding box center [566, 629] width 79 height 14
type input "20"
click at [674, 626] on icon at bounding box center [675, 628] width 21 height 21
click at [661, 664] on span "Sec" at bounding box center [654, 664] width 18 height 21
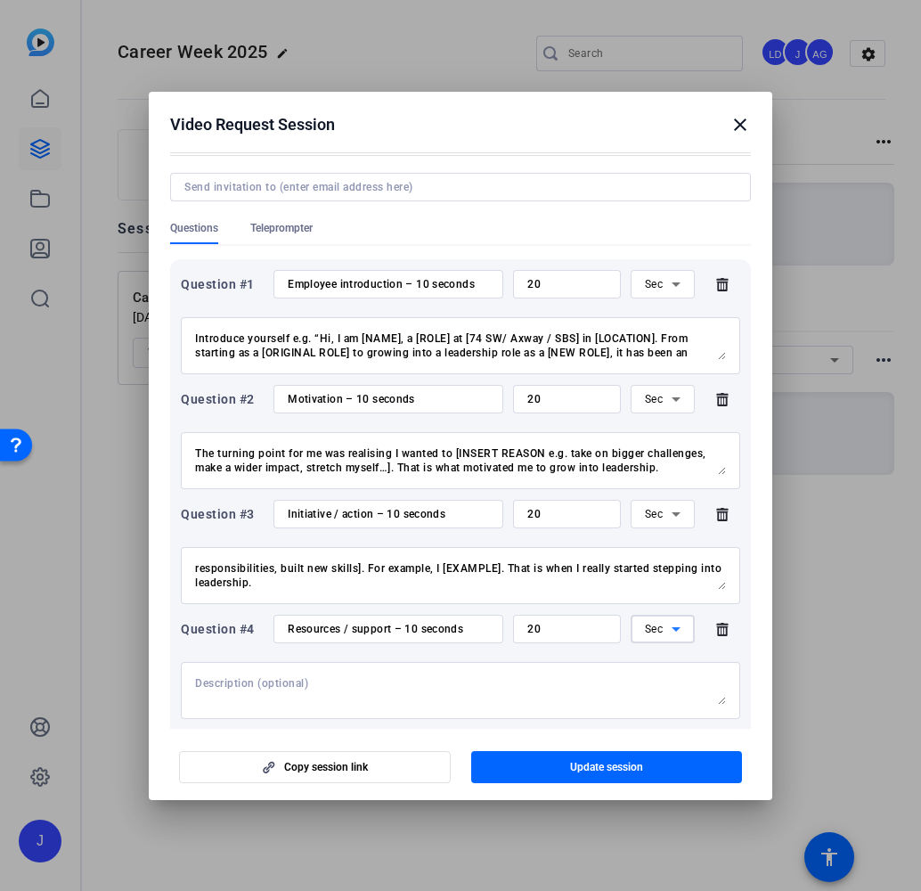
scroll to position [57, 0]
click at [444, 685] on textarea at bounding box center [460, 690] width 531 height 28
paste textarea "Who or what was the biggest support system that helped you grow into a leader? …"
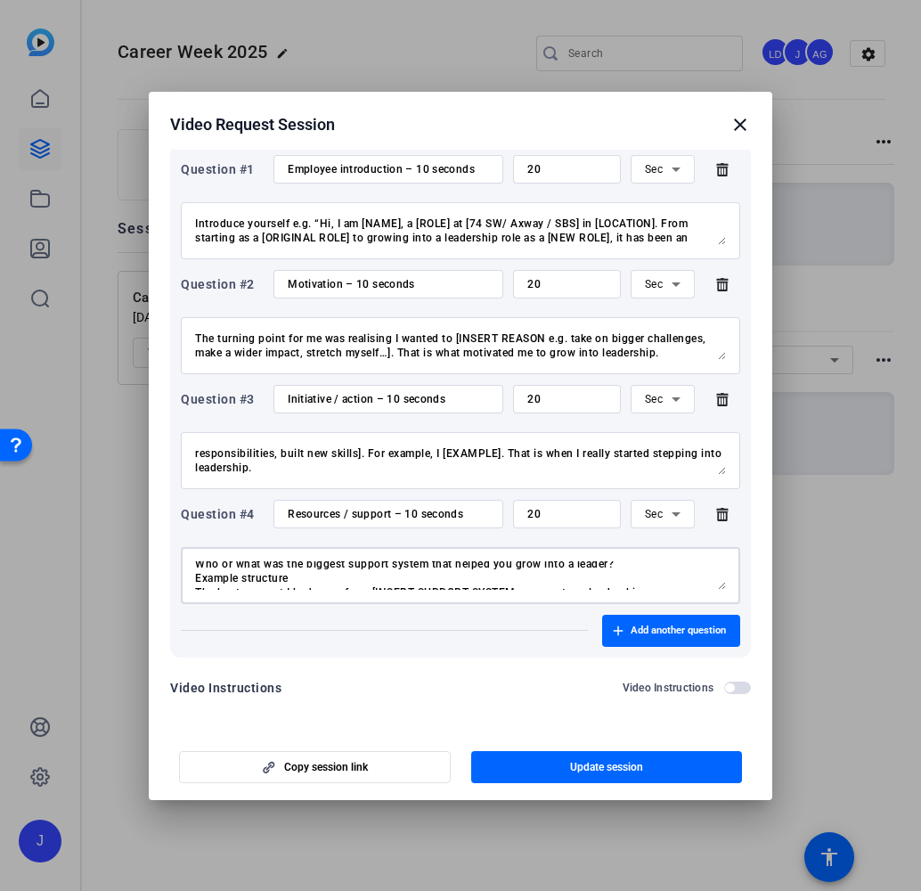
scroll to position [0, 0]
click at [300, 584] on textarea "Who or what was the biggest support system that helped you grow into a leader? …" at bounding box center [460, 575] width 531 height 28
type textarea "Who or what was the biggest support system that helped you grow into a leader? …"
click at [690, 623] on span "Add another question" at bounding box center [678, 630] width 95 height 14
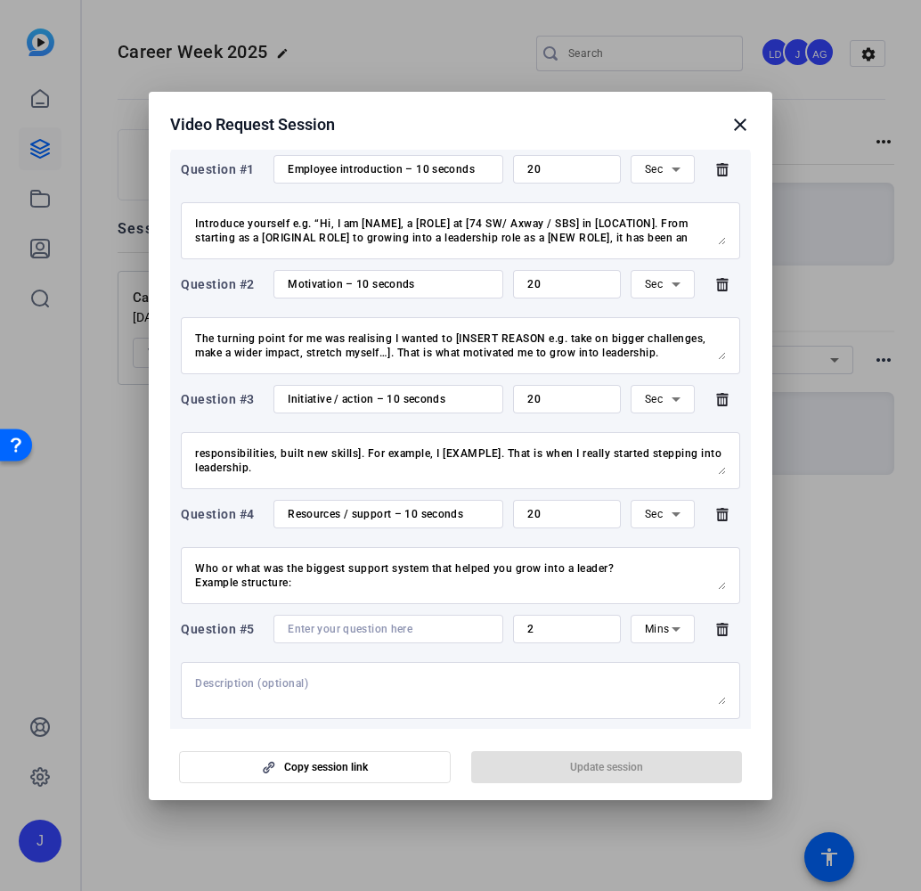
click at [387, 627] on input at bounding box center [388, 629] width 201 height 14
paste input "Impact / future outlook – 10 seconds"
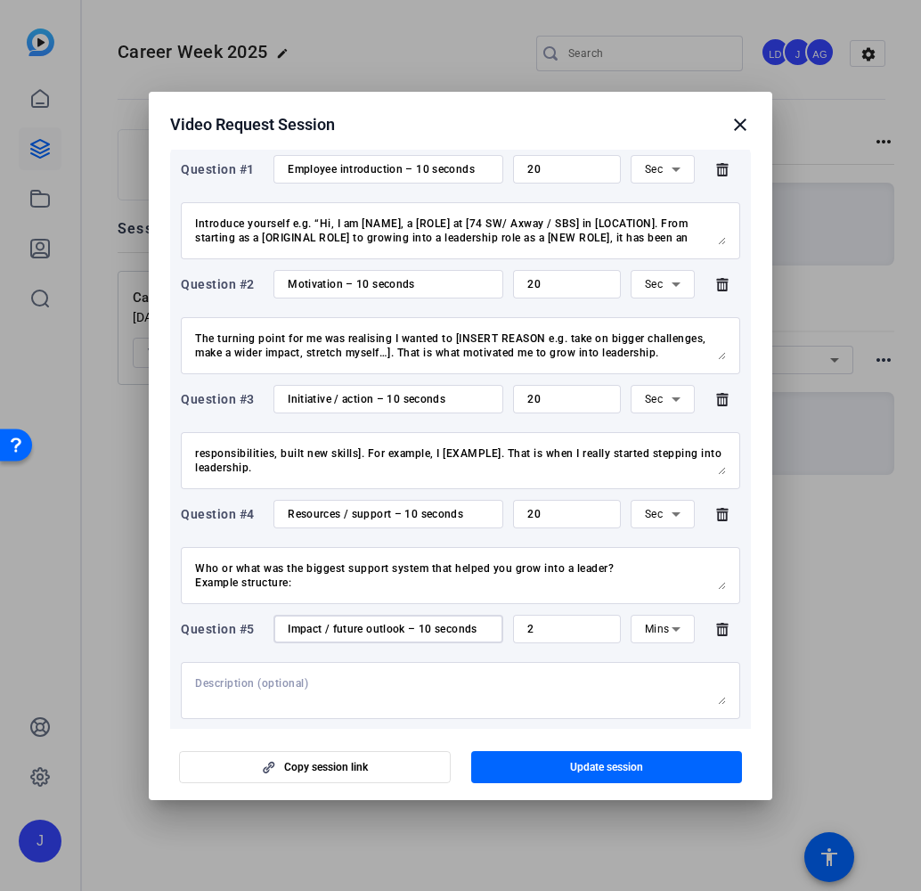
type input "Impact / future outlook – 10 seconds"
click at [573, 639] on div "2" at bounding box center [566, 629] width 79 height 28
type input "20"
click at [668, 634] on icon at bounding box center [675, 628] width 21 height 21
click at [657, 664] on span "Sec" at bounding box center [654, 664] width 18 height 21
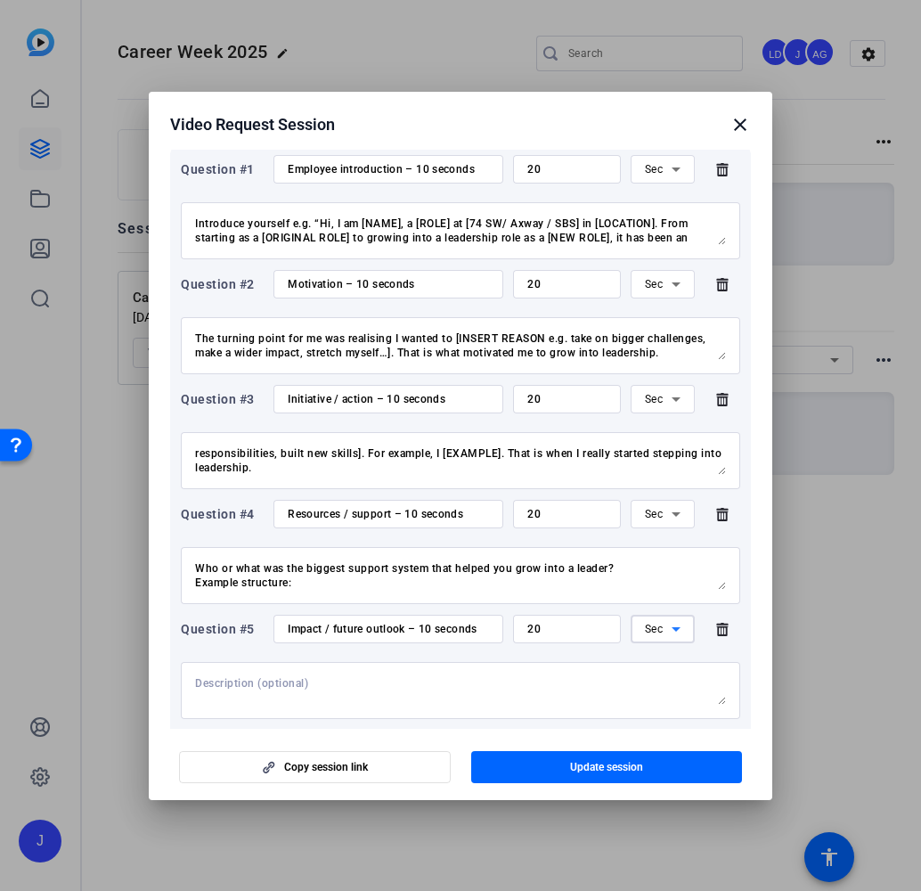
click at [494, 685] on textarea at bounding box center [460, 690] width 531 height 28
paste textarea "What is the biggest lesson you have learned? What is the one piece of advice yo…"
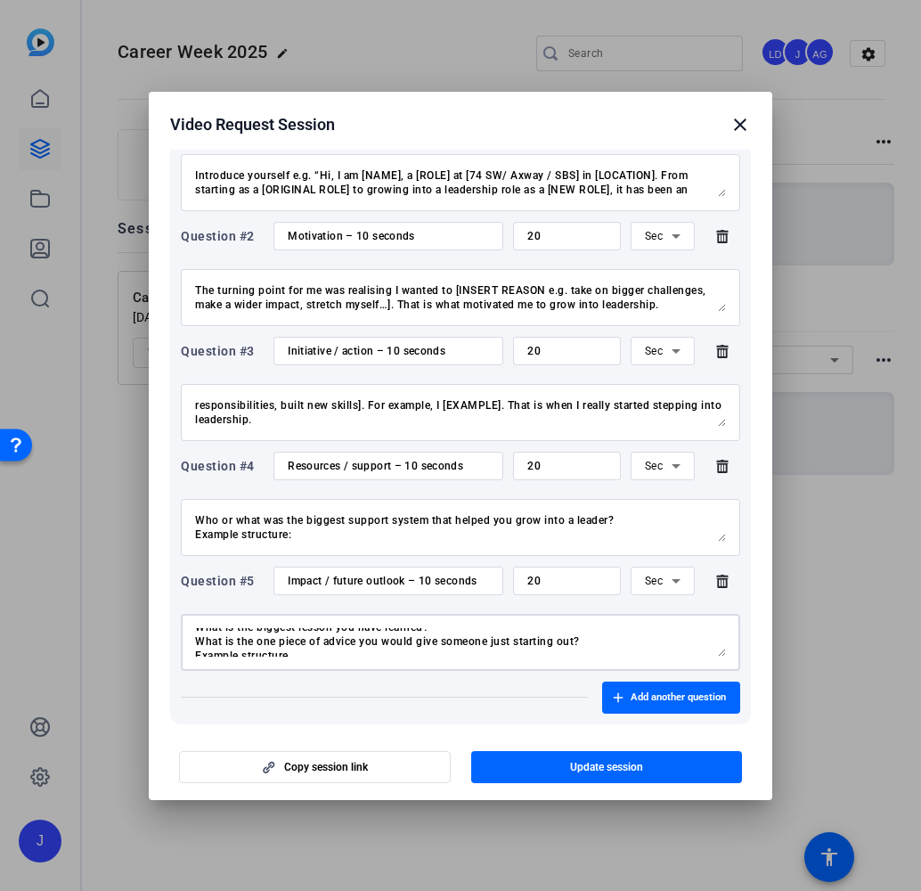
scroll to position [20, 0]
click at [473, 654] on textarea "What is the biggest lesson you have learned? What is the one piece of advice yo…" at bounding box center [460, 642] width 531 height 28
click at [473, 642] on textarea "What is the biggest lesson you have learned? What is the one piece of advice yo…" at bounding box center [460, 642] width 531 height 28
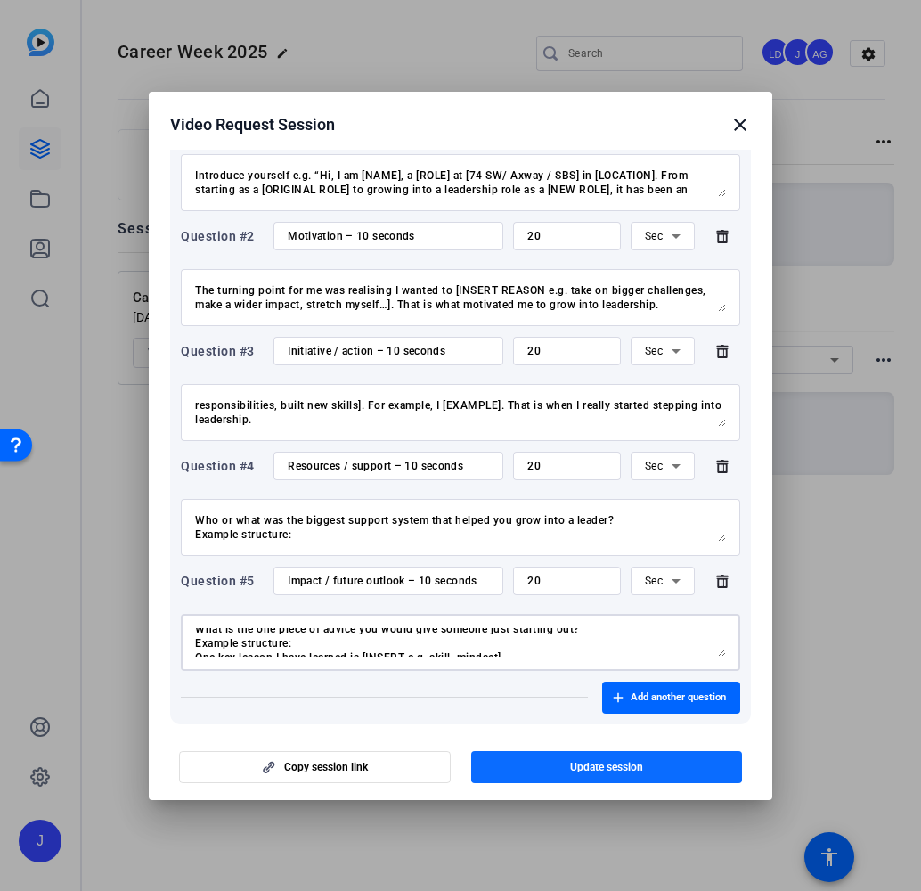
type textarea "What is the biggest lesson you have learned? What is the one piece of advice yo…"
click at [605, 772] on span "Update session" at bounding box center [606, 767] width 73 height 14
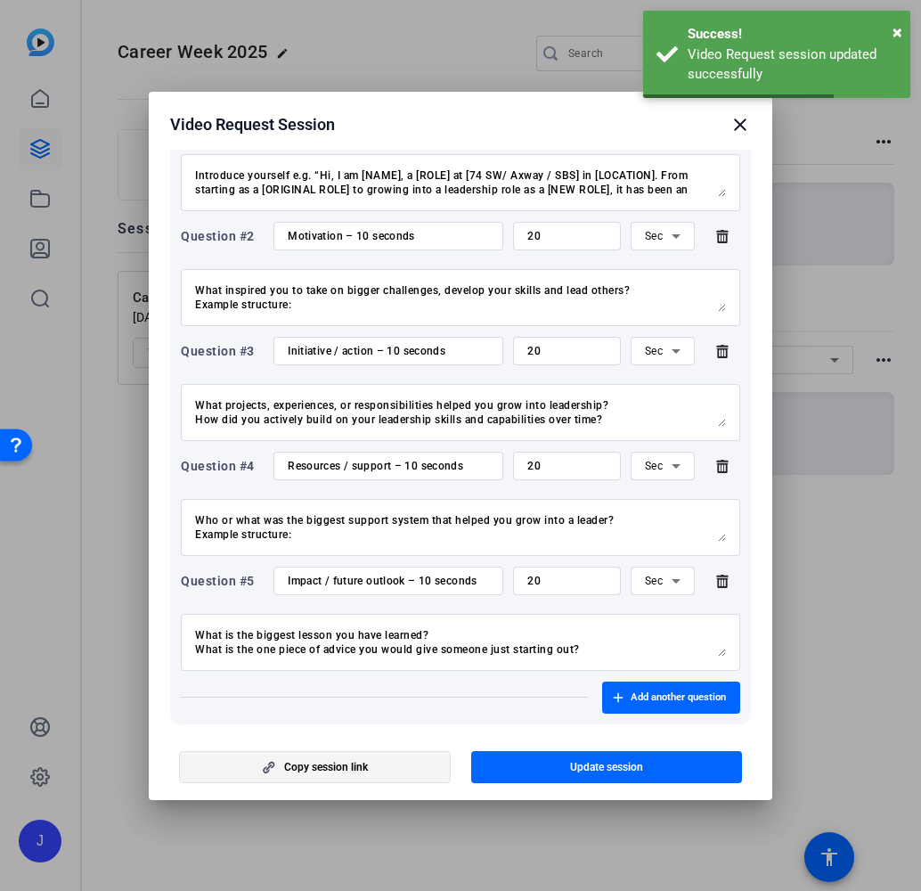
click at [315, 746] on span "button" at bounding box center [315, 766] width 270 height 43
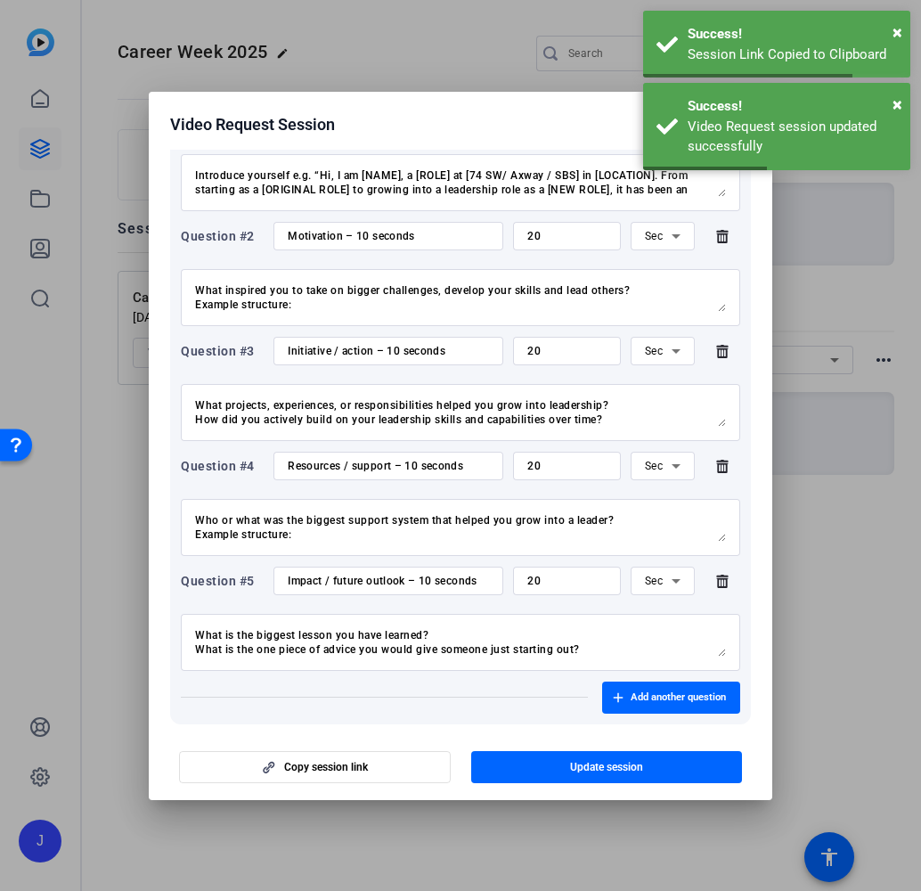
click at [863, 521] on div at bounding box center [460, 445] width 921 height 891
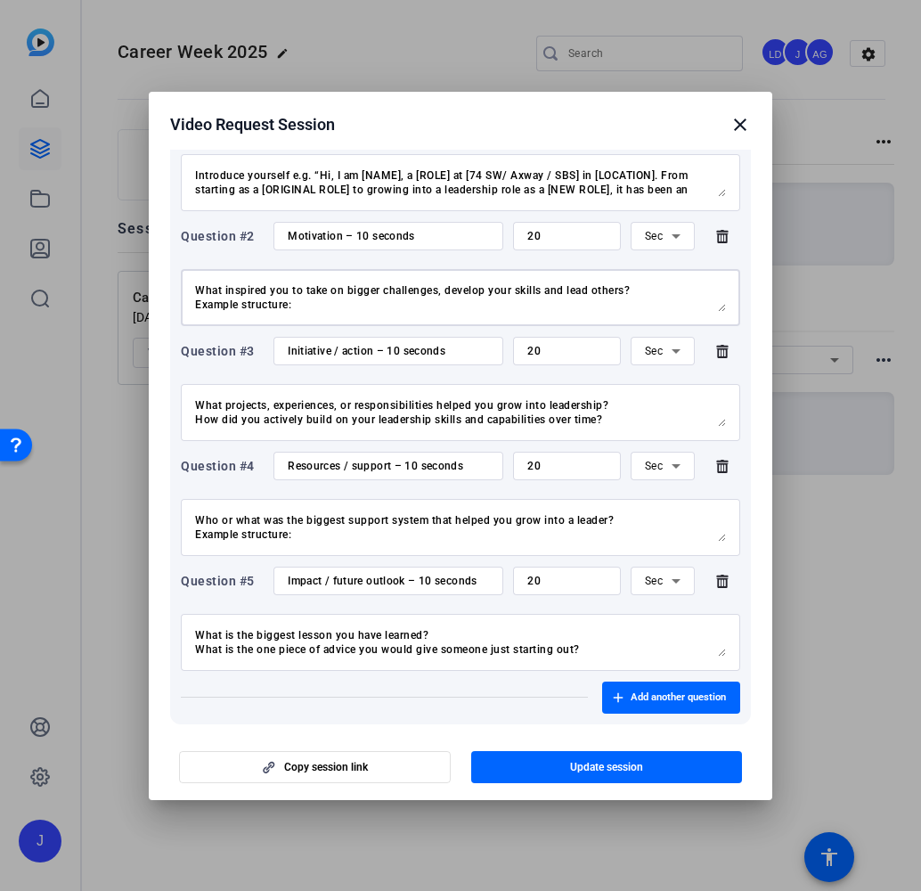
drag, startPoint x: 641, startPoint y: 290, endPoint x: 169, endPoint y: 287, distance: 472.0
click at [167, 287] on mat-dialog-content "Session name Advanced settings Career Week 2025 Responses - Remove description …" at bounding box center [460, 439] width 623 height 579
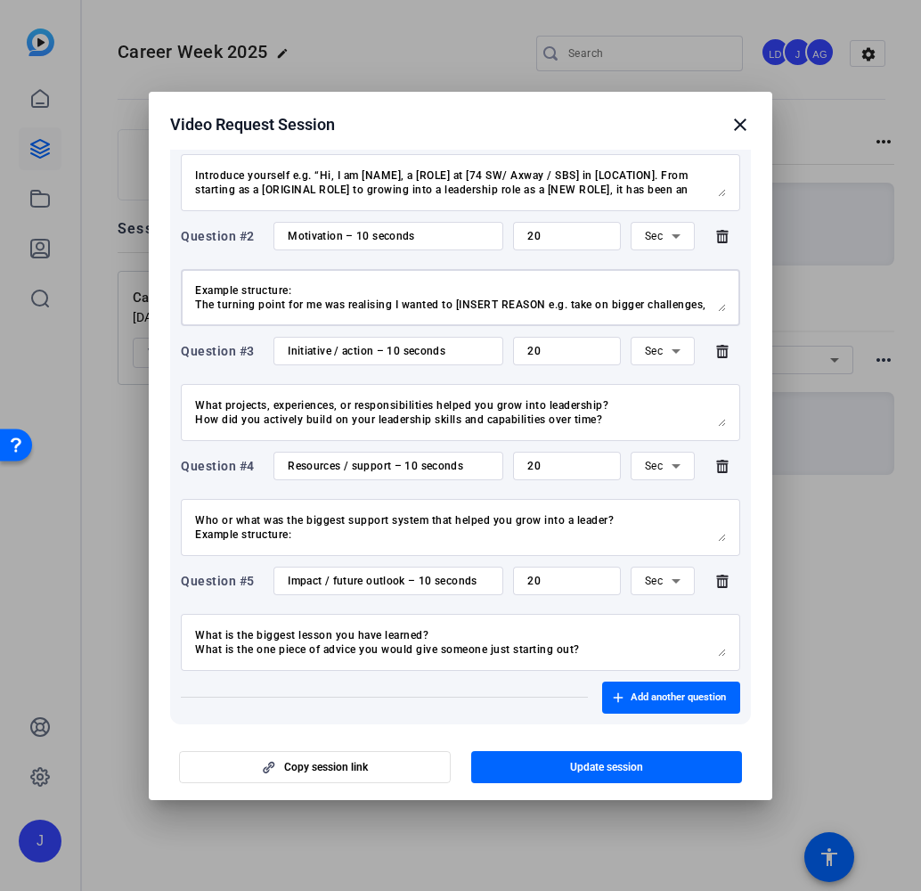
type textarea "Example structure: The turning point for me was realising I wanted to [INSERT R…"
drag, startPoint x: 433, startPoint y: 238, endPoint x: 252, endPoint y: 231, distance: 180.9
click at [252, 231] on div "Question #2 Motivation – 10 seconds 20 Sec" at bounding box center [460, 236] width 559 height 28
paste input "What inspired you to take on bigger challenges, develop your skills and lead ot…"
type input "What inspired you to take on bigger challenges, develop your skills and lead ot…"
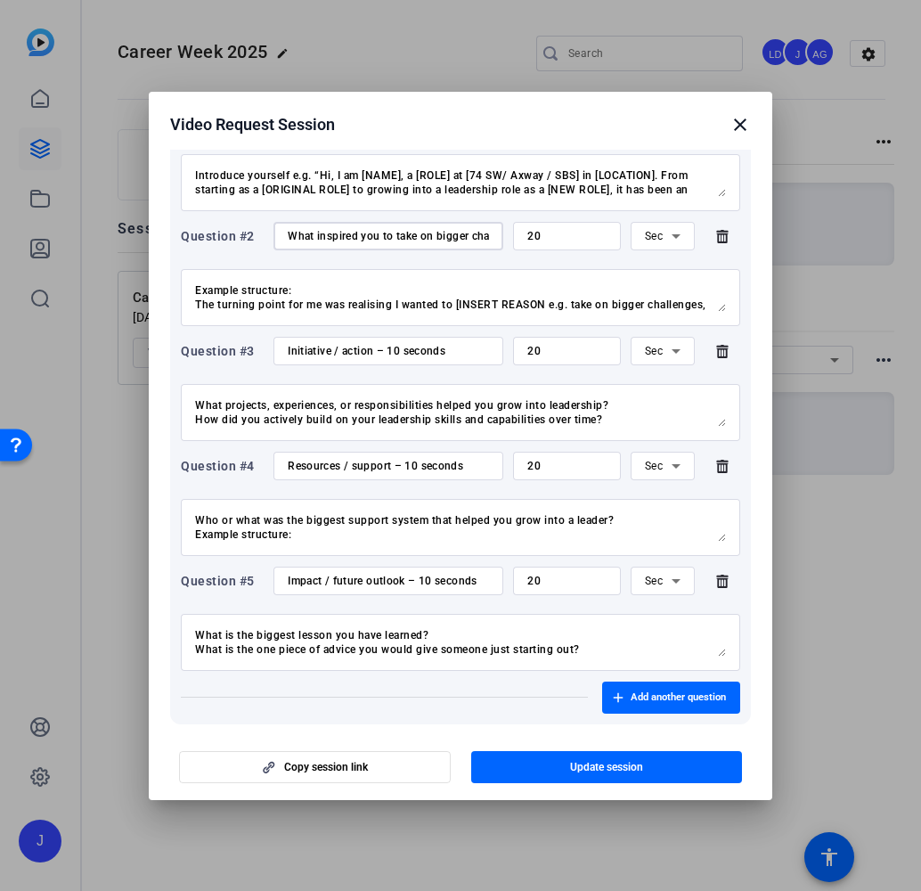
click at [191, 304] on div "Example structure: The turning point for me was realising I wanted to [INSERT R…" at bounding box center [460, 297] width 559 height 57
type textarea "Example structure: The turning point for me was realising I wanted to [INSERT R…"
click at [304, 410] on textarea "What projects, experiences, or responsibilities helped you grow into leadership…" at bounding box center [460, 412] width 531 height 28
drag, startPoint x: 639, startPoint y: 405, endPoint x: 135, endPoint y: 411, distance: 504.1
click at [135, 411] on div "Video Request Session close Session name Advanced settings Career Week 2025 Res…" at bounding box center [460, 445] width 921 height 891
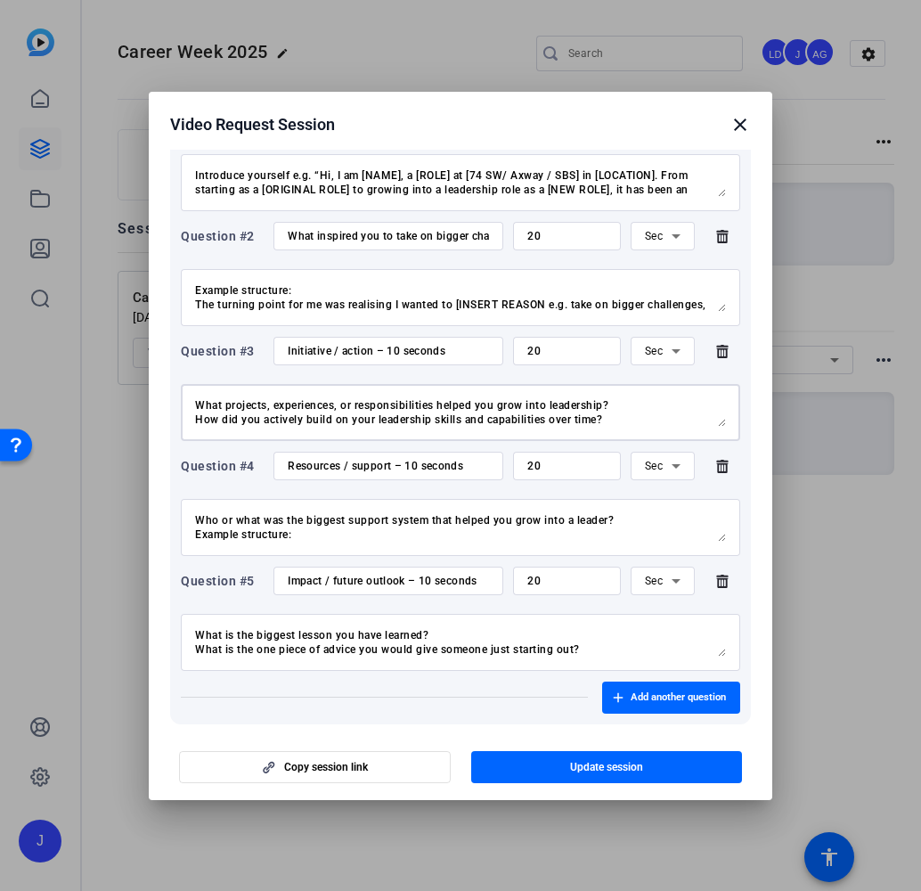
drag, startPoint x: 617, startPoint y: 423, endPoint x: 175, endPoint y: 398, distance: 442.4
click at [175, 398] on div "Question #1 Employee introduction – 10 seconds 20 Sec Introduce yourself e.g. “…" at bounding box center [460, 410] width 581 height 628
type textarea "Example structure: The biggest growth moment came when I [INSERT ACTION e.g. le…"
click at [367, 347] on input "Initiative / action – 10 seconds" at bounding box center [388, 351] width 201 height 14
paste input "What projects, experiences, or responsibilities helped you grow into leadership…"
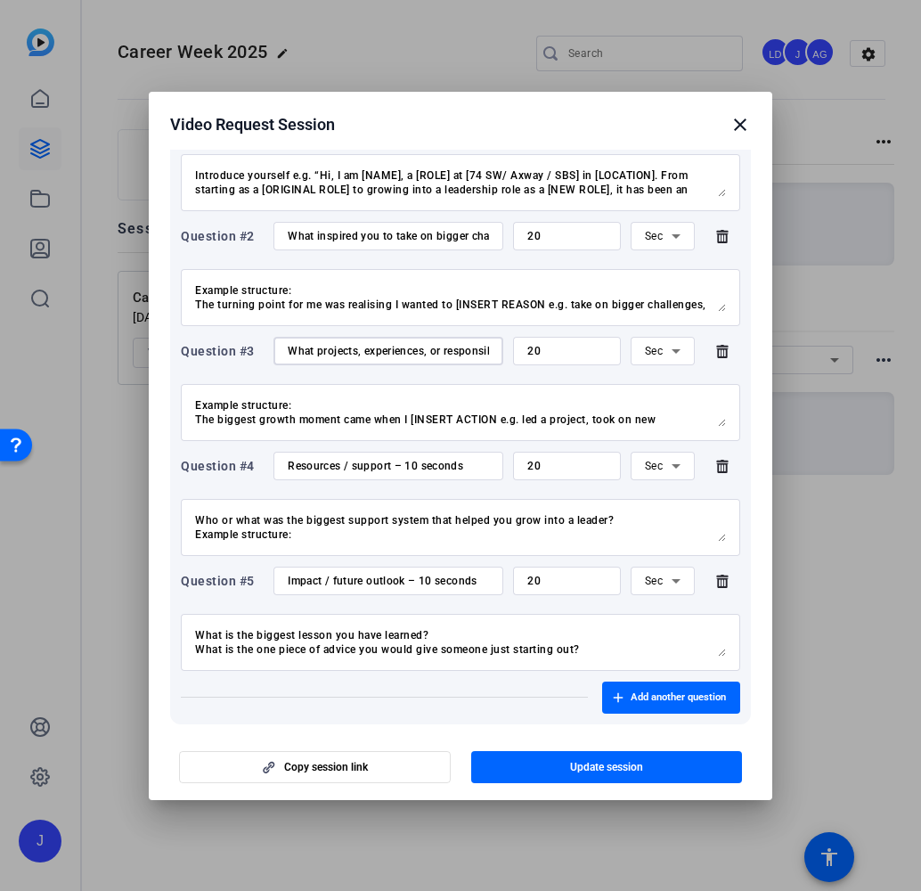
type input "What projects, experiences, or responsibilities helped you grow into leadership…"
click at [639, 515] on textarea "Who or what was the biggest support system that helped you grow into a leader? …" at bounding box center [460, 527] width 531 height 28
drag, startPoint x: 632, startPoint y: 515, endPoint x: 0, endPoint y: 518, distance: 632.3
click at [0, 518] on div "Video Request Session close Session name Advanced settings Career Week 2025 Res…" at bounding box center [460, 445] width 921 height 891
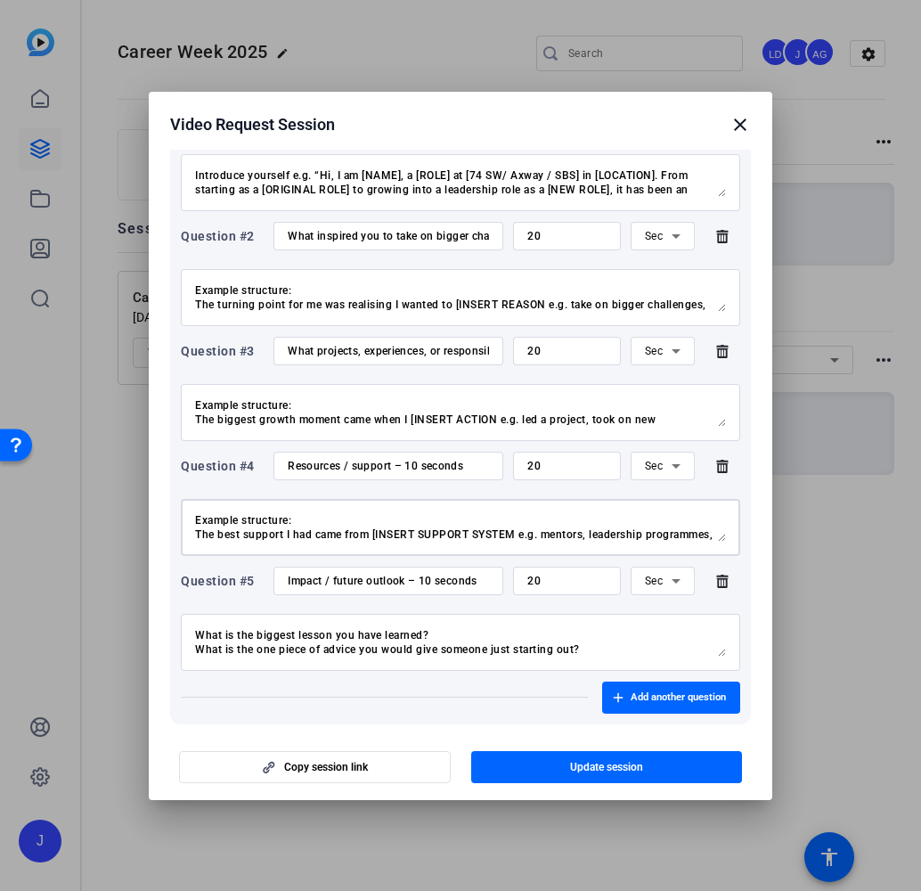
type textarea "Example structure: The best support I had came from [INSERT SUPPORT SYSTEM e.g.…"
click at [333, 470] on input "Resources / support – 10 seconds" at bounding box center [388, 466] width 201 height 14
paste input "Who or what was the biggest support system that helped you grow into a leader?"
type input "Who or what was the biggest support system that helped you grow into a leader?"
click at [193, 531] on div "Example structure: The best support I had came from [INSERT SUPPORT SYSTEM e.g.…" at bounding box center [460, 527] width 559 height 57
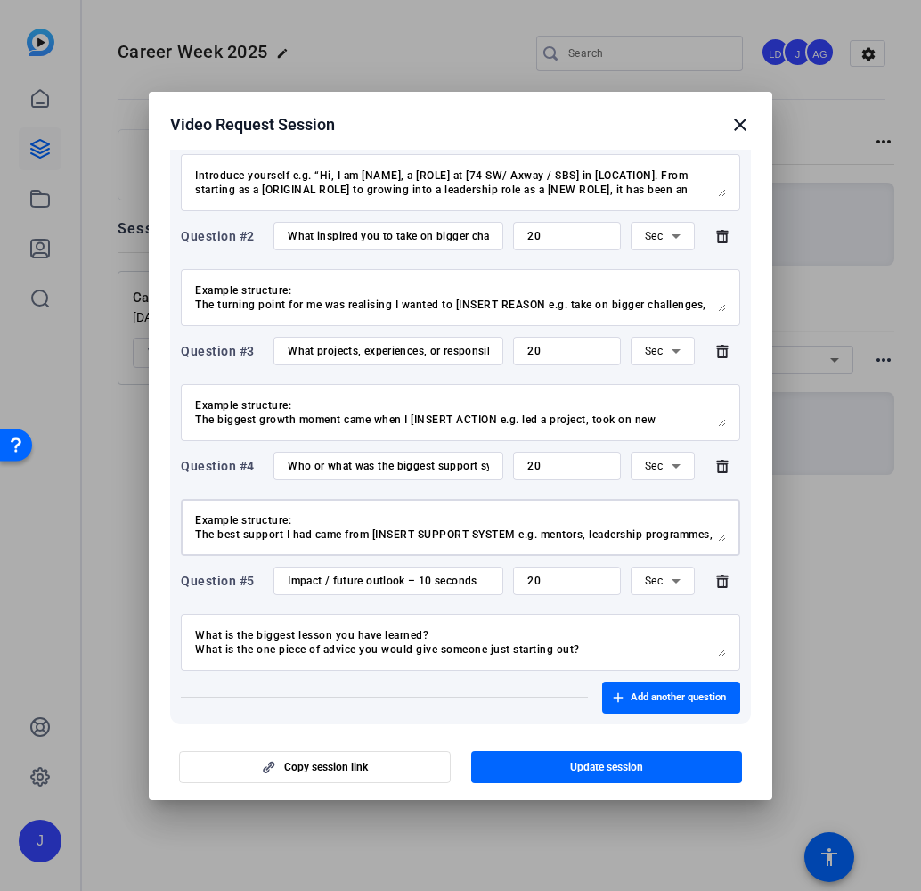
type textarea "Example structure: The best support I had came from [INSERT SUPPORT SYSTEM e.g.…"
click at [575, 640] on textarea "What is the biggest lesson you have learned? What is the one piece of advice yo…" at bounding box center [460, 642] width 531 height 28
drag, startPoint x: 587, startPoint y: 651, endPoint x: 110, endPoint y: 626, distance: 478.0
click at [110, 626] on div "Video Request Session close Session name Advanced settings Career Week 2025 Res…" at bounding box center [460, 445] width 921 height 891
type textarea "Example structure: One key lesson I have learned is [INSERT e.g. skill, mindset…"
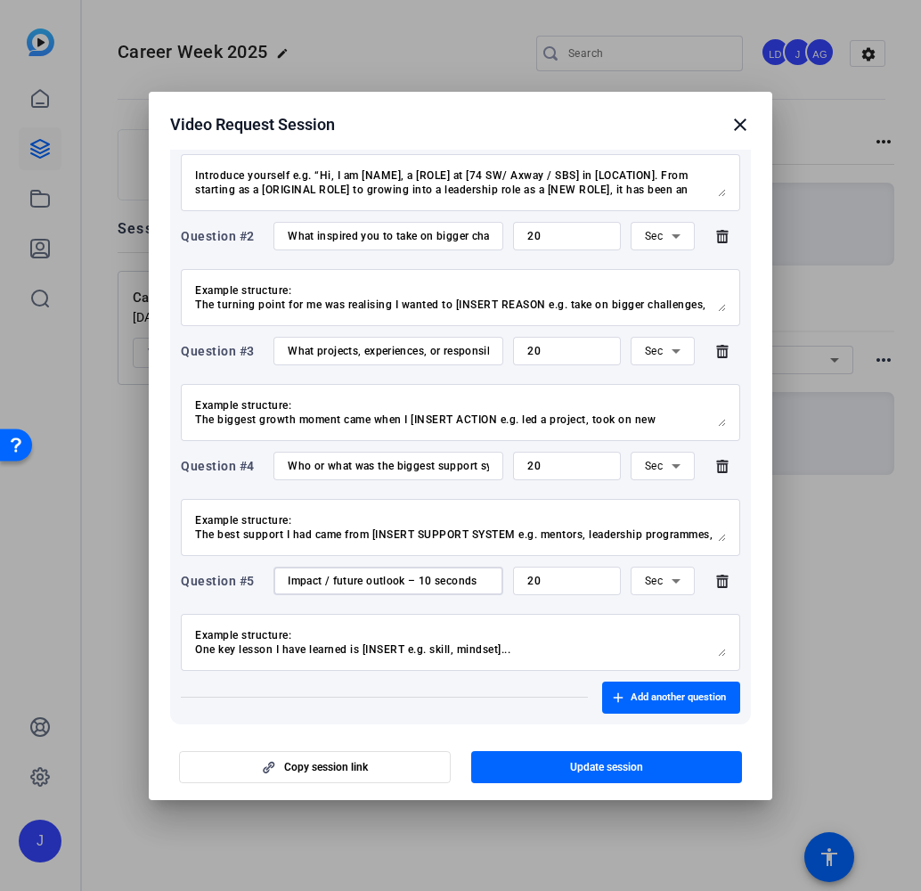
click at [335, 581] on input "Impact / future outlook – 10 seconds" at bounding box center [388, 581] width 201 height 14
paste input "What is the biggest lesson you have learned? What is the one piece of advice yo…"
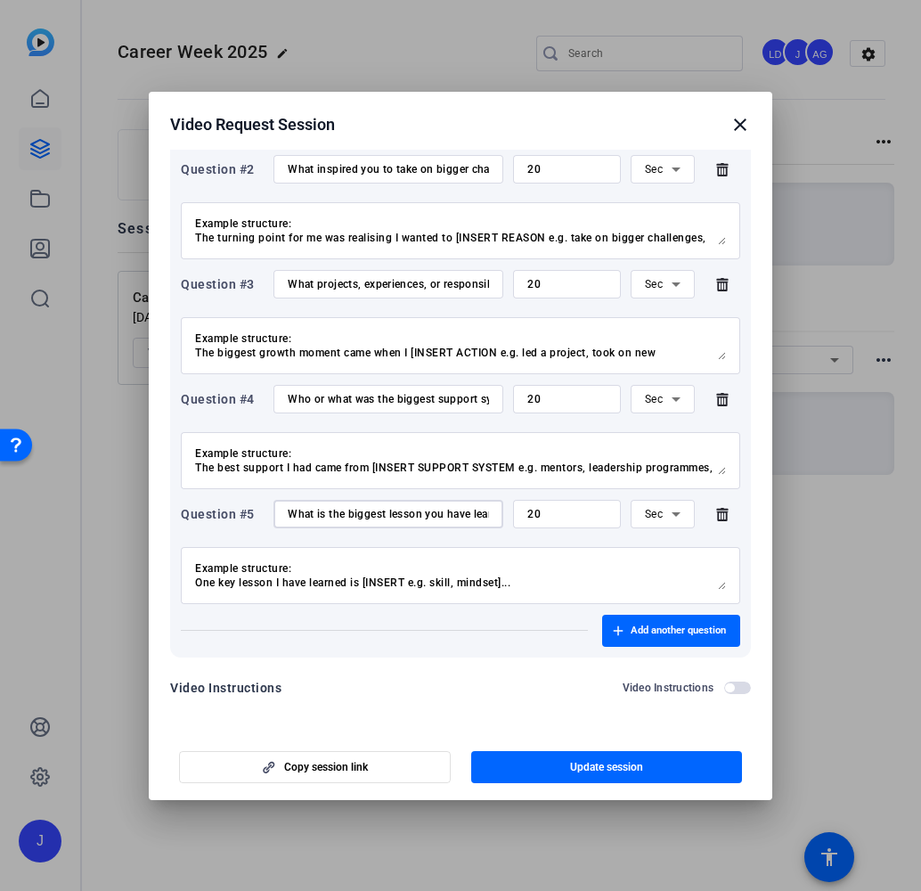
scroll to position [439, 0]
type input "What is the biggest lesson you have learned? What is the one piece of advice yo…"
click at [603, 761] on span "Update session" at bounding box center [606, 767] width 73 height 14
click at [297, 765] on span "Copy session link" at bounding box center [326, 767] width 84 height 14
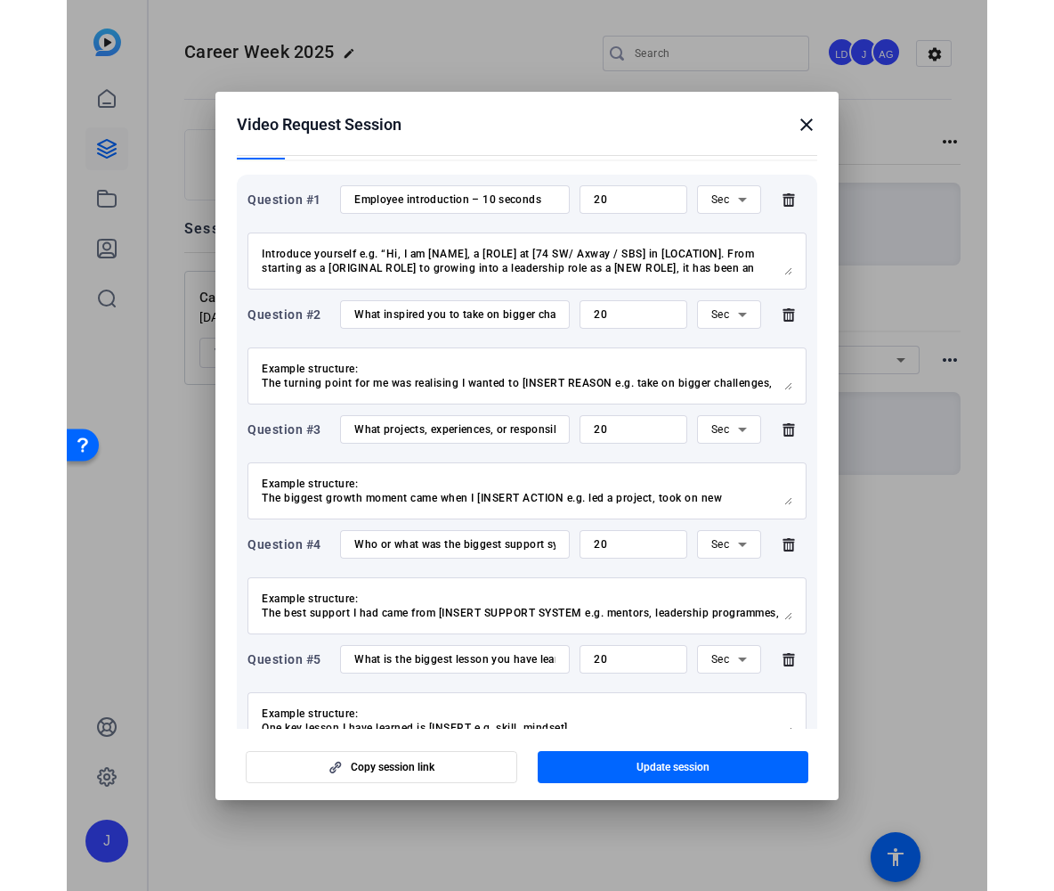
scroll to position [233, 0]
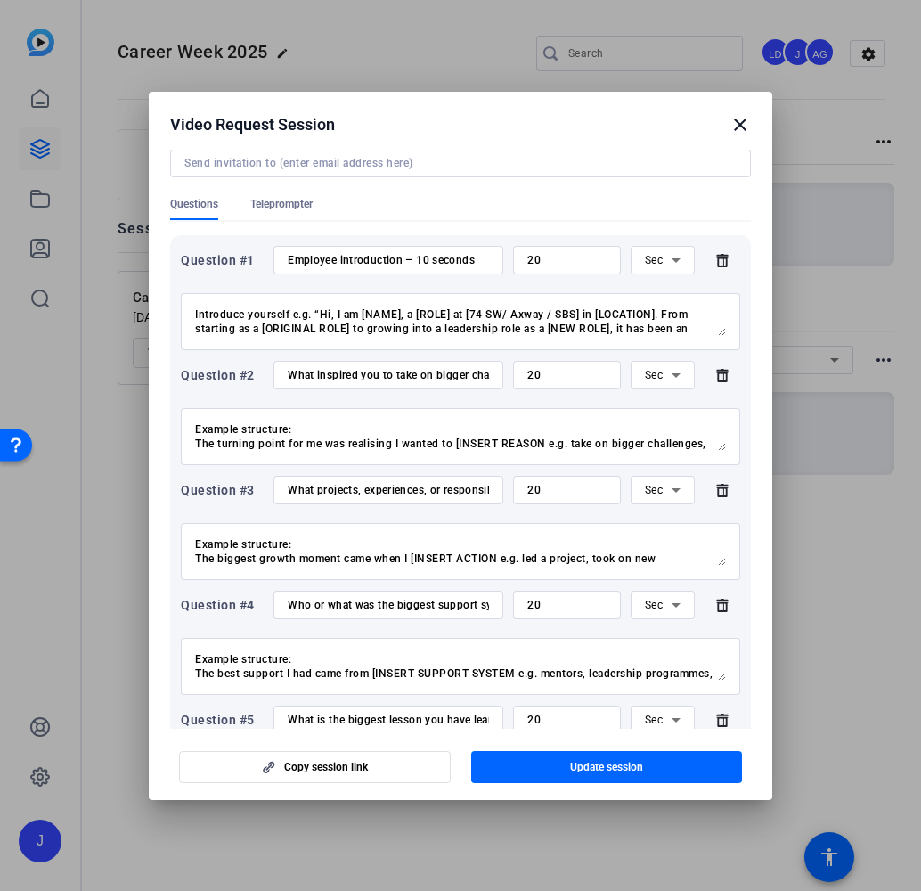
click at [739, 121] on mat-icon "close" at bounding box center [739, 124] width 21 height 21
